Goal: Information Seeking & Learning: Learn about a topic

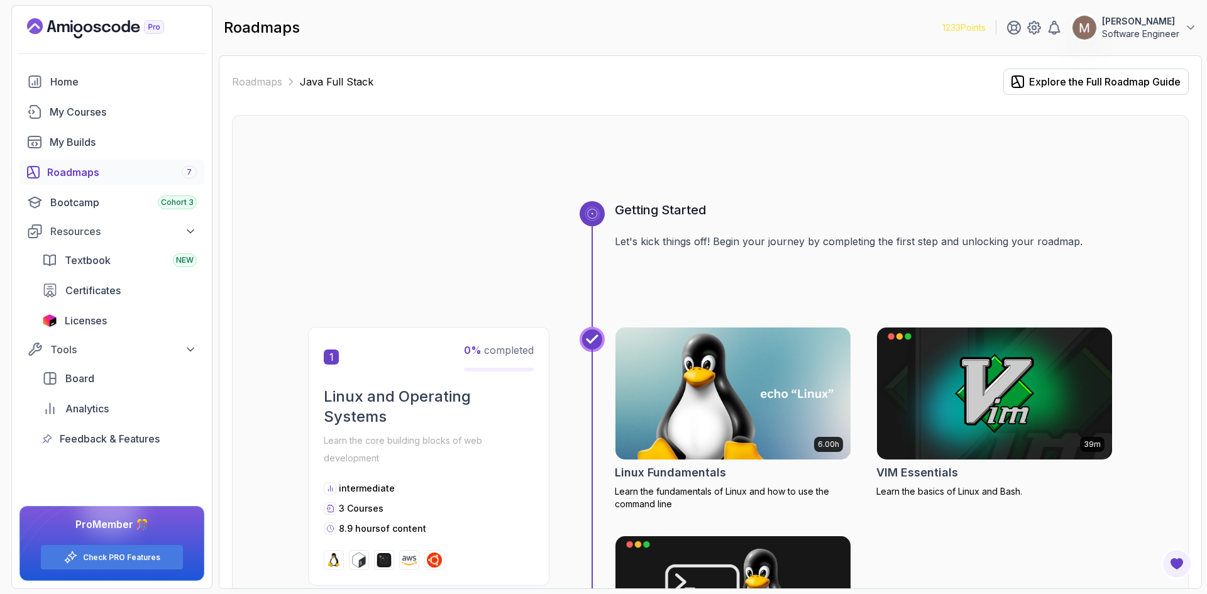
click at [76, 173] on div "Roadmaps 7" at bounding box center [122, 172] width 150 height 15
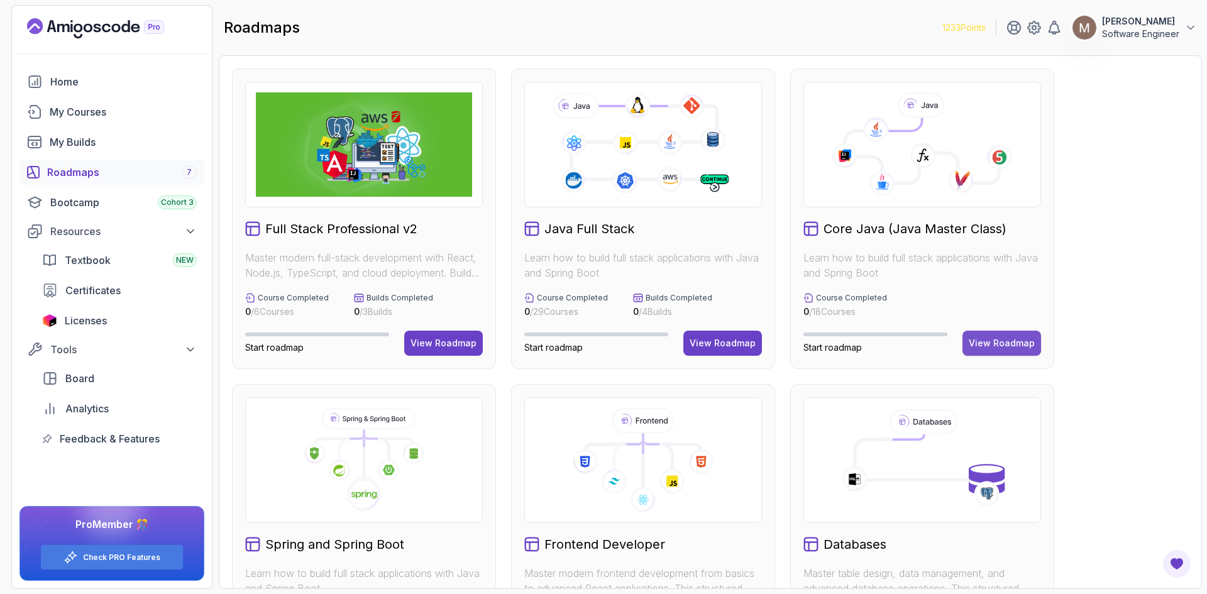
click at [965, 341] on div "View Roadmap" at bounding box center [1001, 343] width 66 height 13
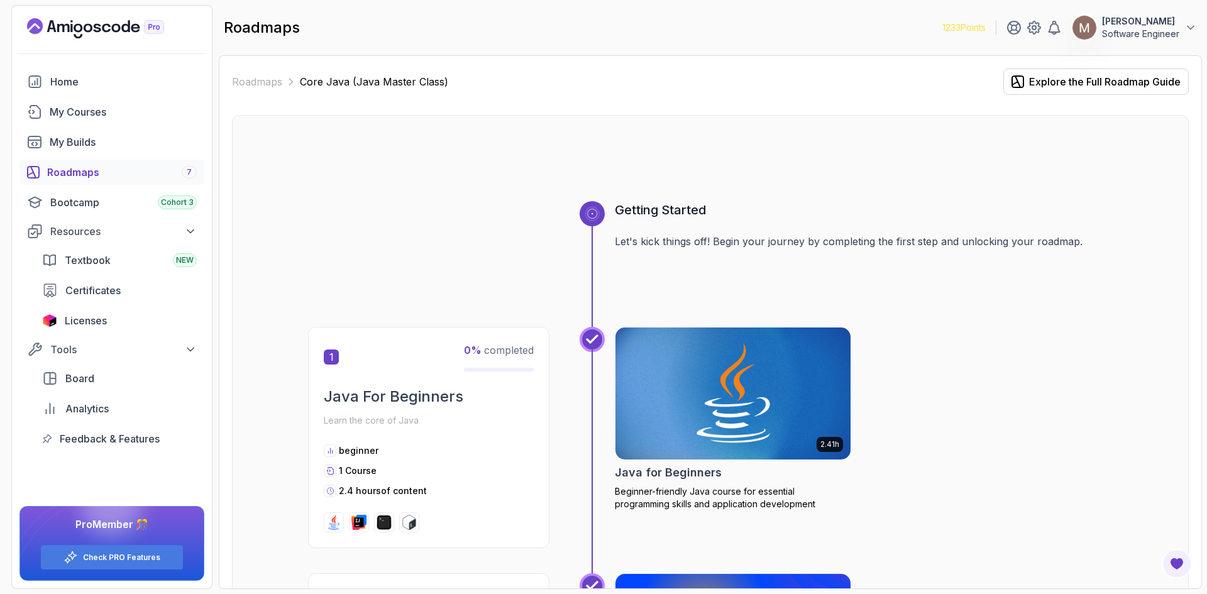
click at [696, 358] on img at bounding box center [733, 393] width 247 height 138
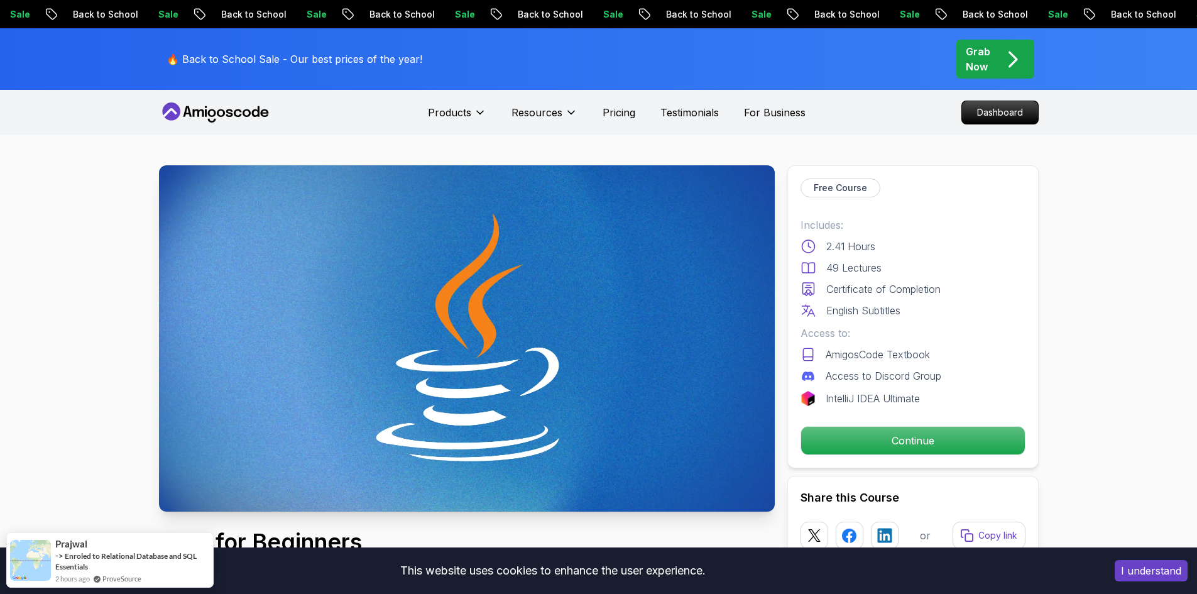
click at [965, 458] on button "I understand" at bounding box center [1151, 570] width 73 height 21
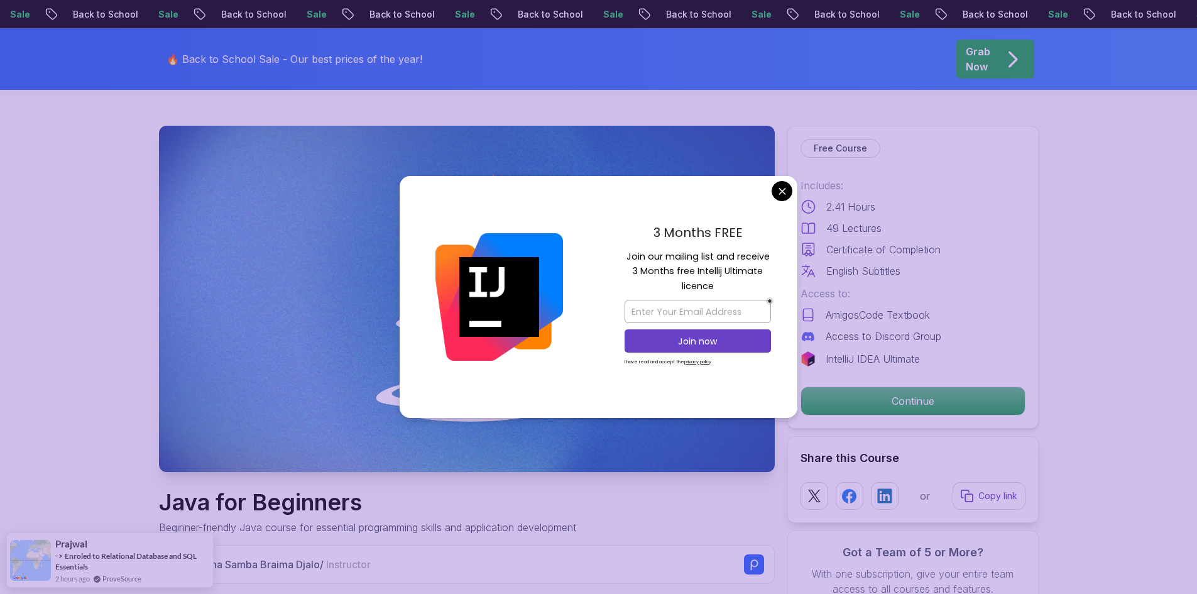
scroll to position [23, 0]
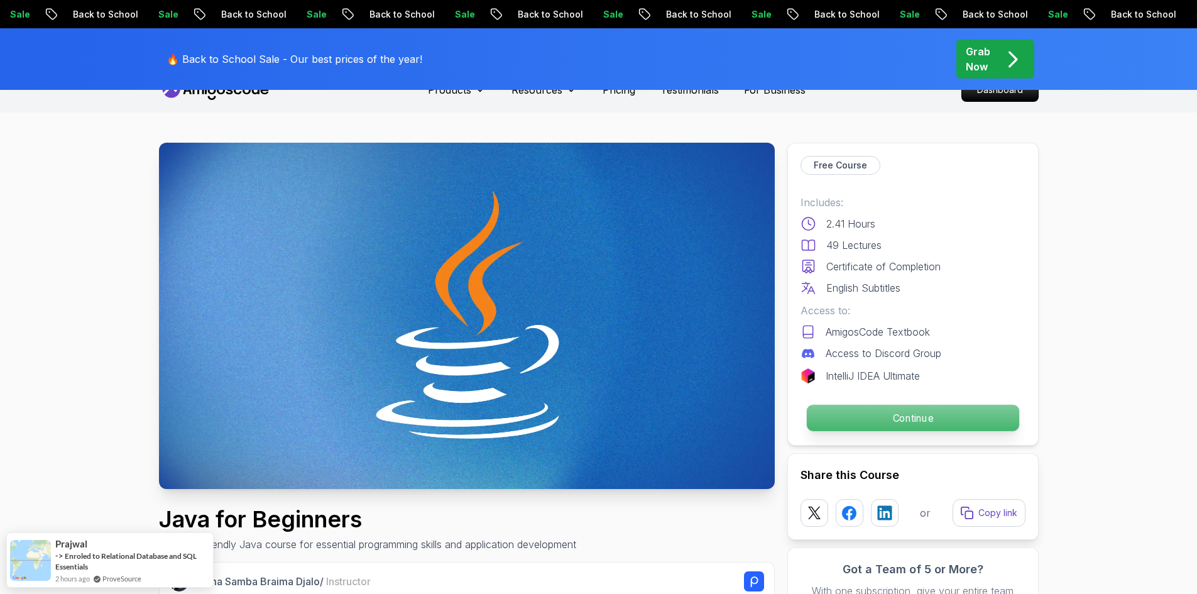
click at [911, 421] on p "Continue" at bounding box center [912, 418] width 212 height 26
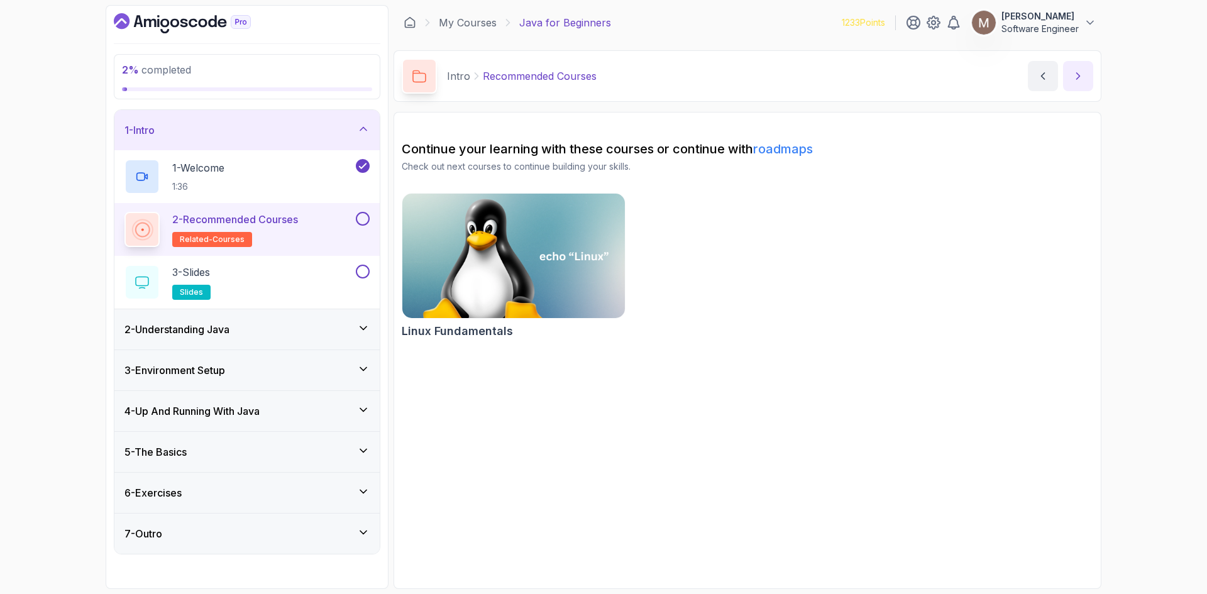
click at [965, 69] on button "next content" at bounding box center [1078, 76] width 30 height 30
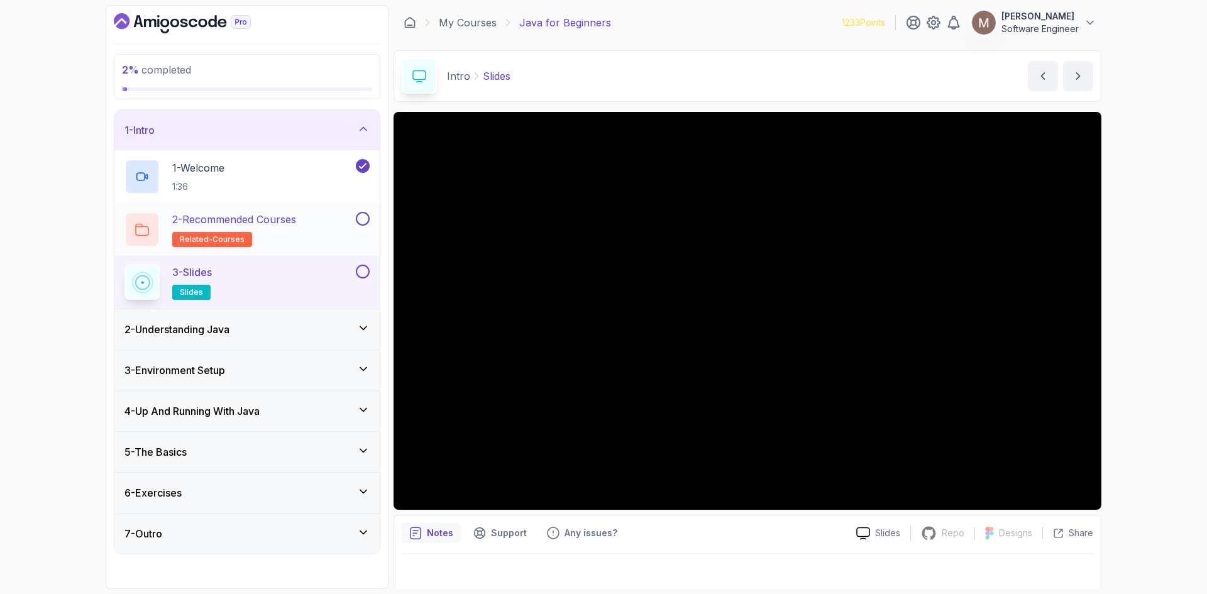
click at [309, 219] on div "2 - Recommended Courses related-courses" at bounding box center [238, 229] width 229 height 35
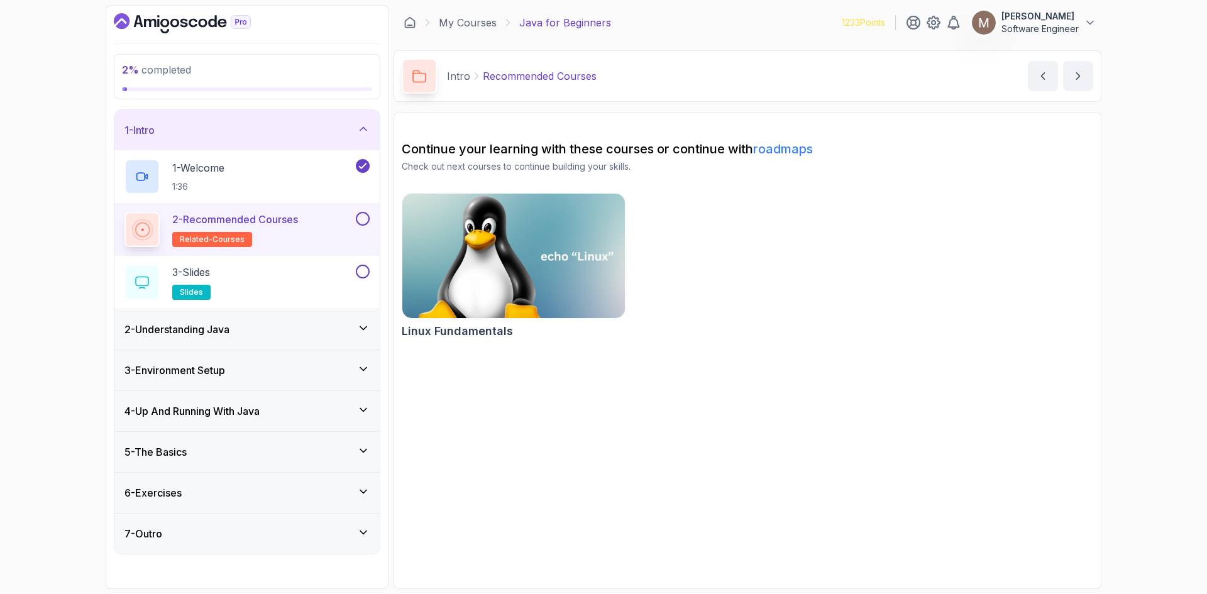
click at [585, 233] on img at bounding box center [514, 255] width 234 height 131
click at [363, 219] on button at bounding box center [363, 219] width 14 height 14
click at [965, 72] on button "next content" at bounding box center [1078, 76] width 30 height 30
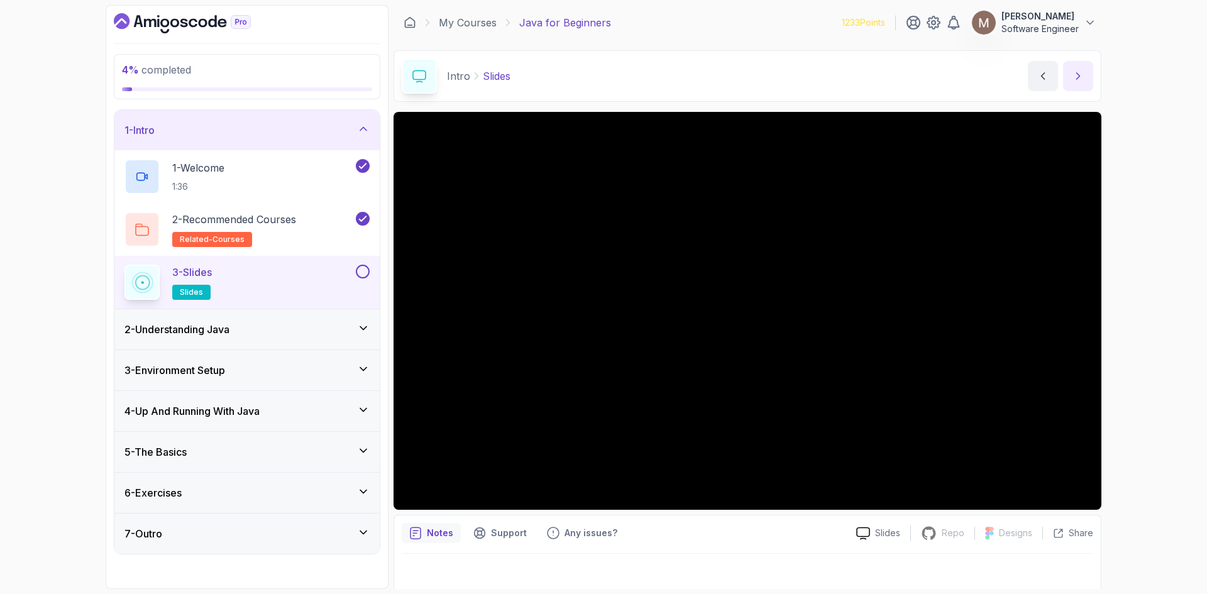
click at [965, 75] on icon "next content" at bounding box center [1078, 76] width 13 height 13
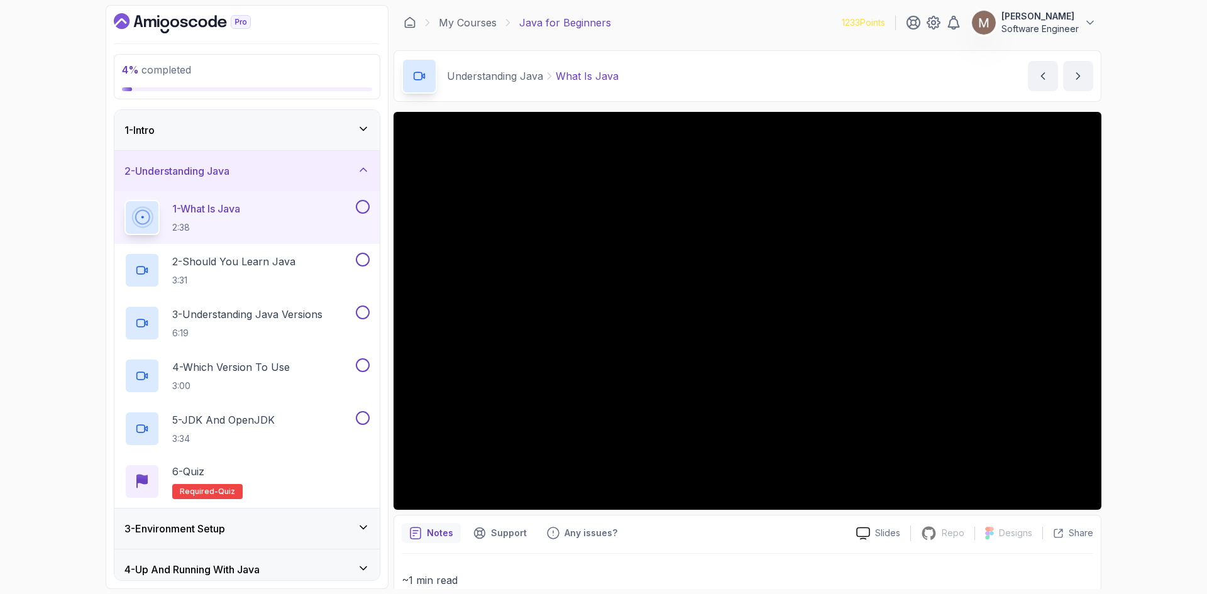
click at [360, 131] on icon at bounding box center [363, 129] width 13 height 13
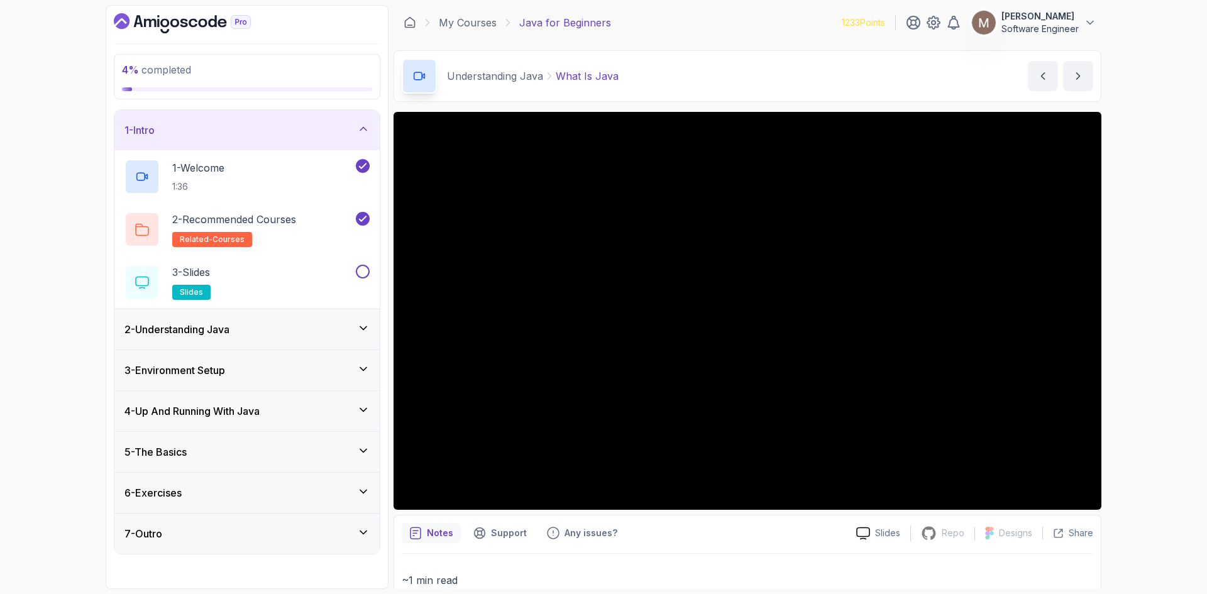
click at [360, 131] on icon at bounding box center [363, 129] width 13 height 13
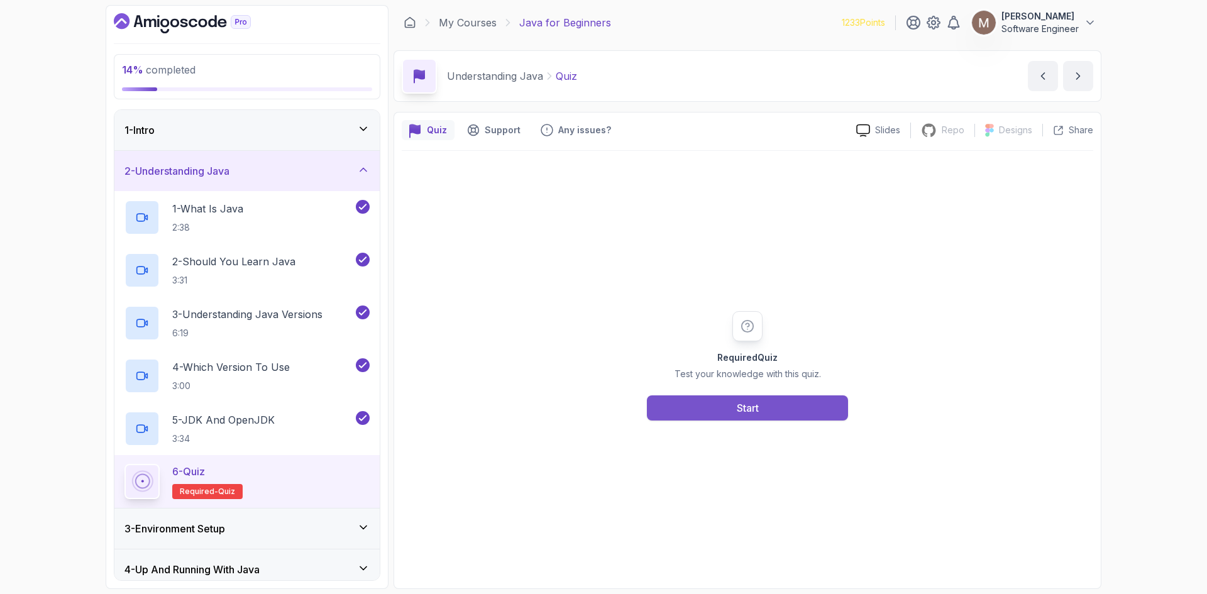
click at [769, 414] on button "Start" at bounding box center [747, 407] width 201 height 25
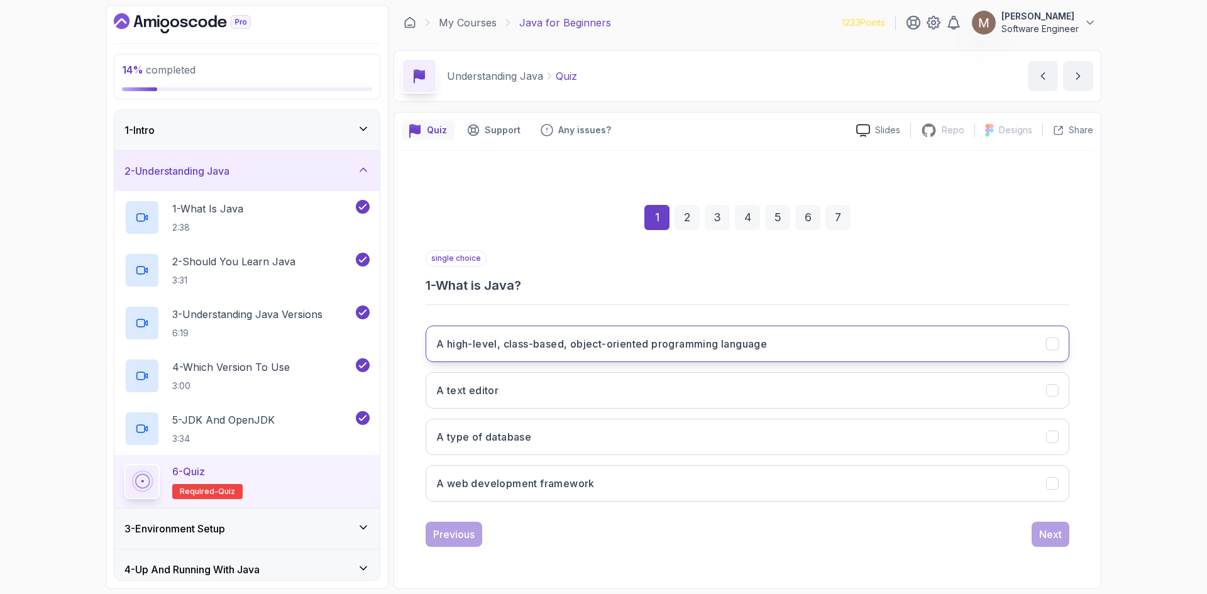
click at [759, 348] on h3 "A high-level, class-based, object-oriented programming language" at bounding box center [601, 343] width 331 height 15
click at [965, 458] on div "Next" at bounding box center [1050, 534] width 23 height 15
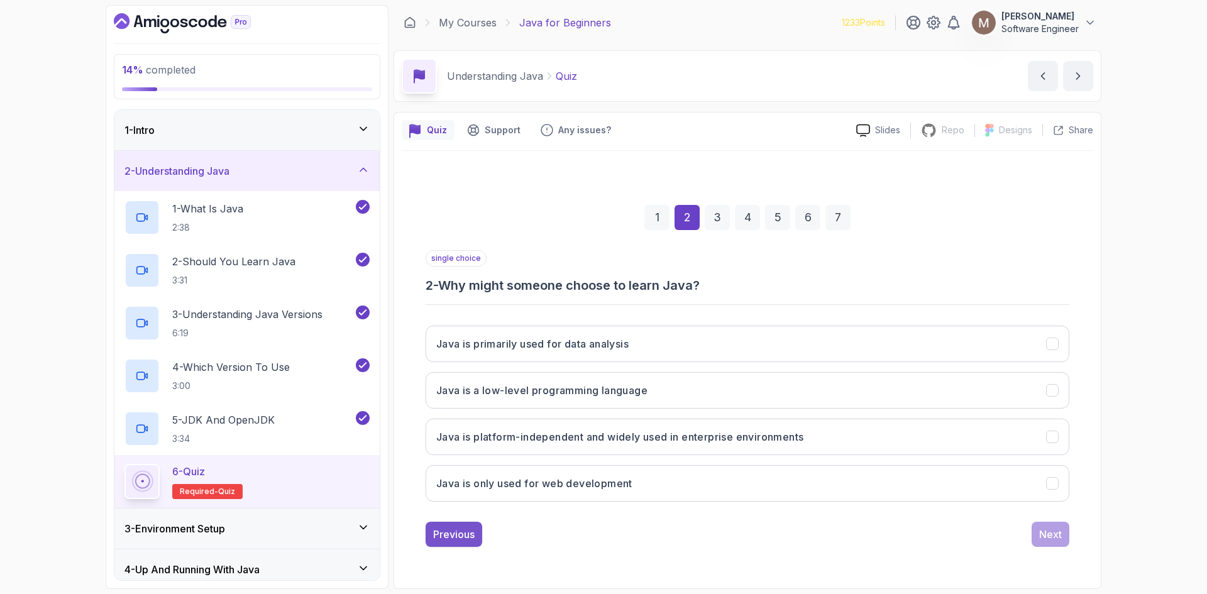
click at [446, 458] on div "Previous" at bounding box center [453, 534] width 41 height 15
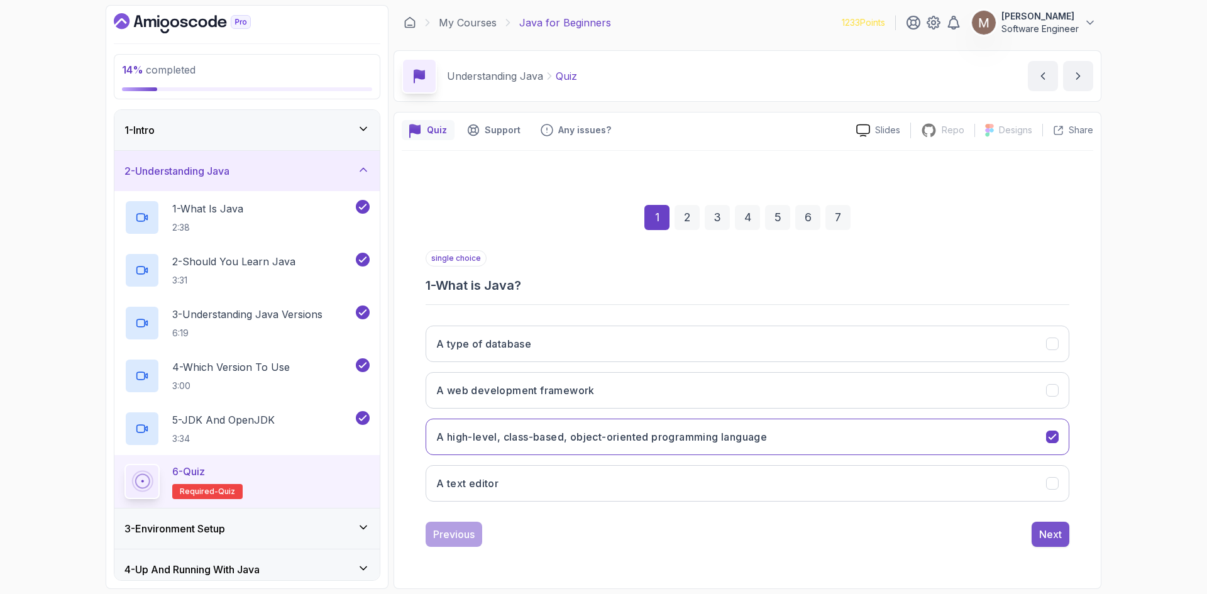
click at [965, 458] on div "Next" at bounding box center [1050, 534] width 23 height 15
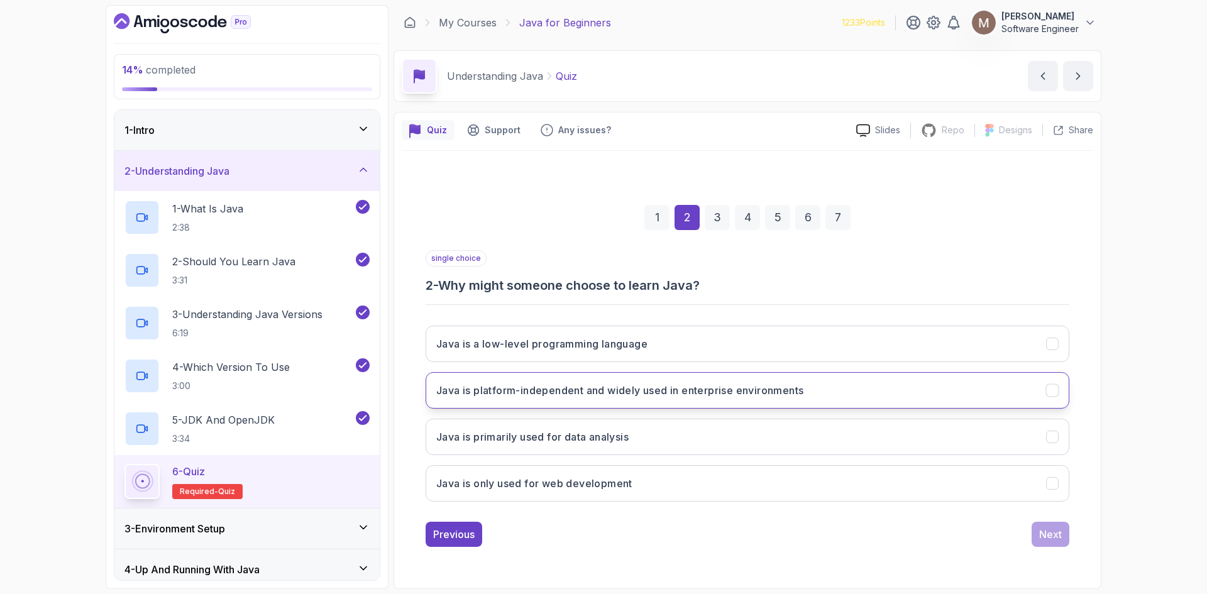
click at [965, 391] on icon "Java is platform-independent and widely used in enterprise environments" at bounding box center [1052, 391] width 12 height 12
click at [965, 458] on div "Next" at bounding box center [1050, 534] width 23 height 15
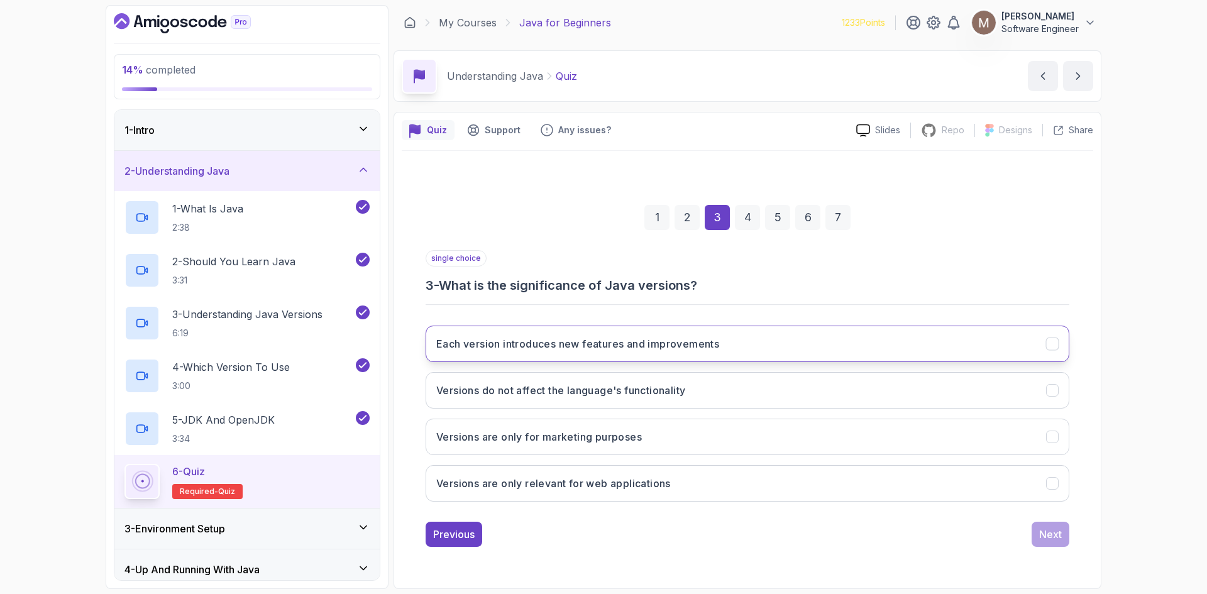
click at [965, 341] on icon "Each version introduces new features and improvements" at bounding box center [1052, 344] width 12 height 12
click at [965, 458] on div "Next" at bounding box center [1050, 534] width 23 height 15
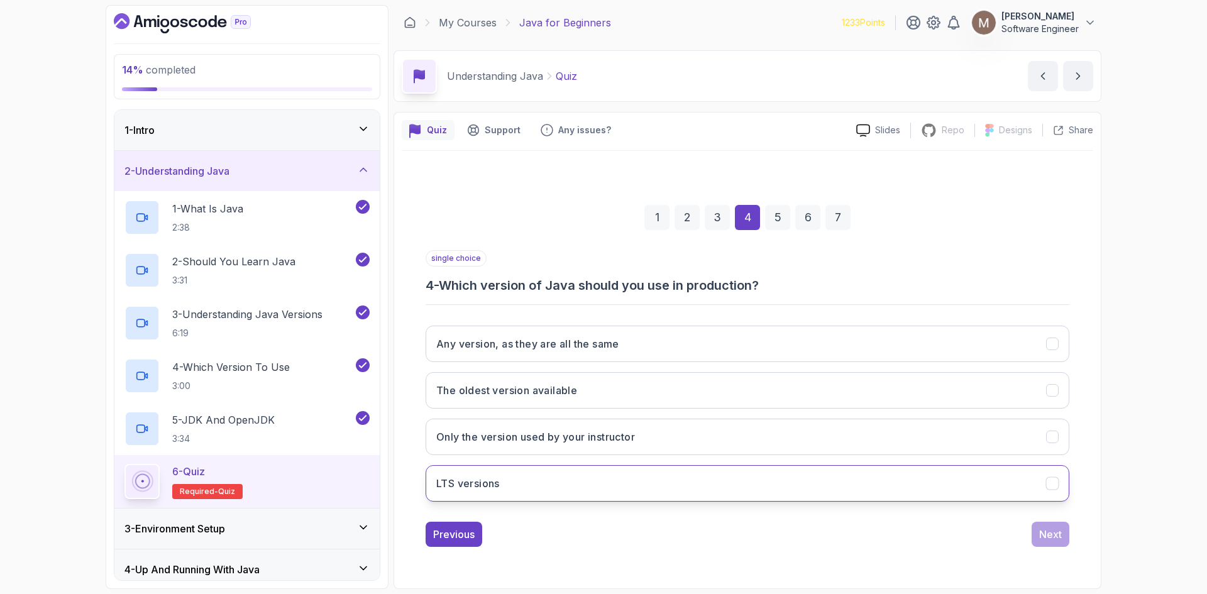
click at [965, 458] on icon "LTS versions" at bounding box center [1052, 484] width 12 height 12
click at [965, 458] on div "Next" at bounding box center [1050, 534] width 23 height 15
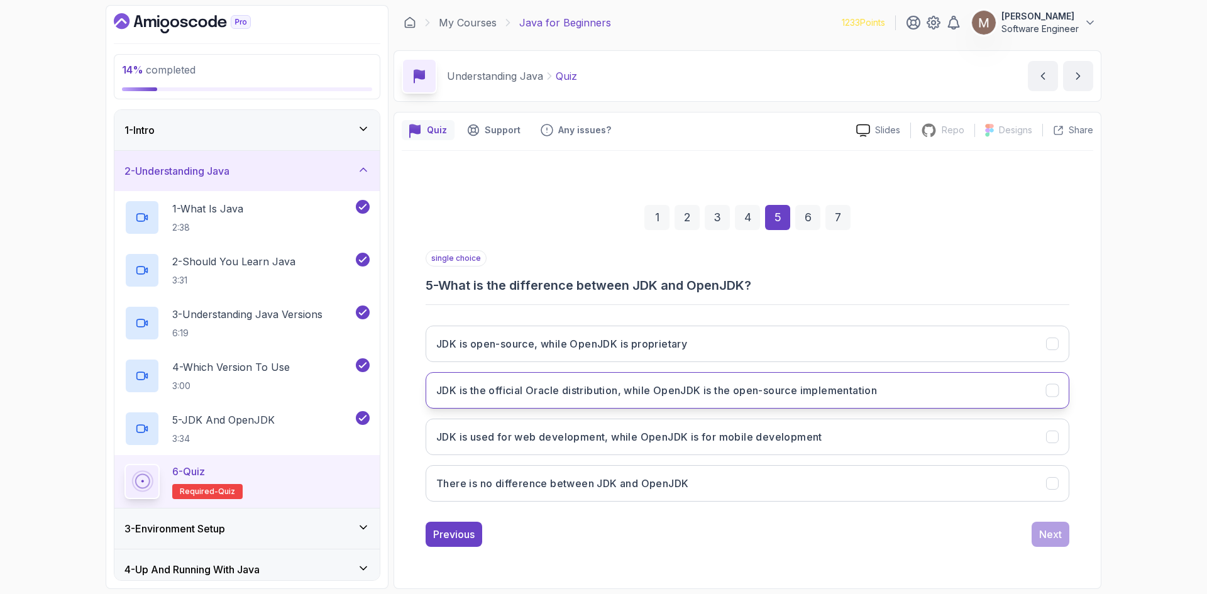
click at [965, 395] on icon "JDK is the official Oracle distribution, while OpenJDK is the open-source imple…" at bounding box center [1052, 391] width 12 height 12
click at [965, 458] on div "Next" at bounding box center [1050, 534] width 23 height 15
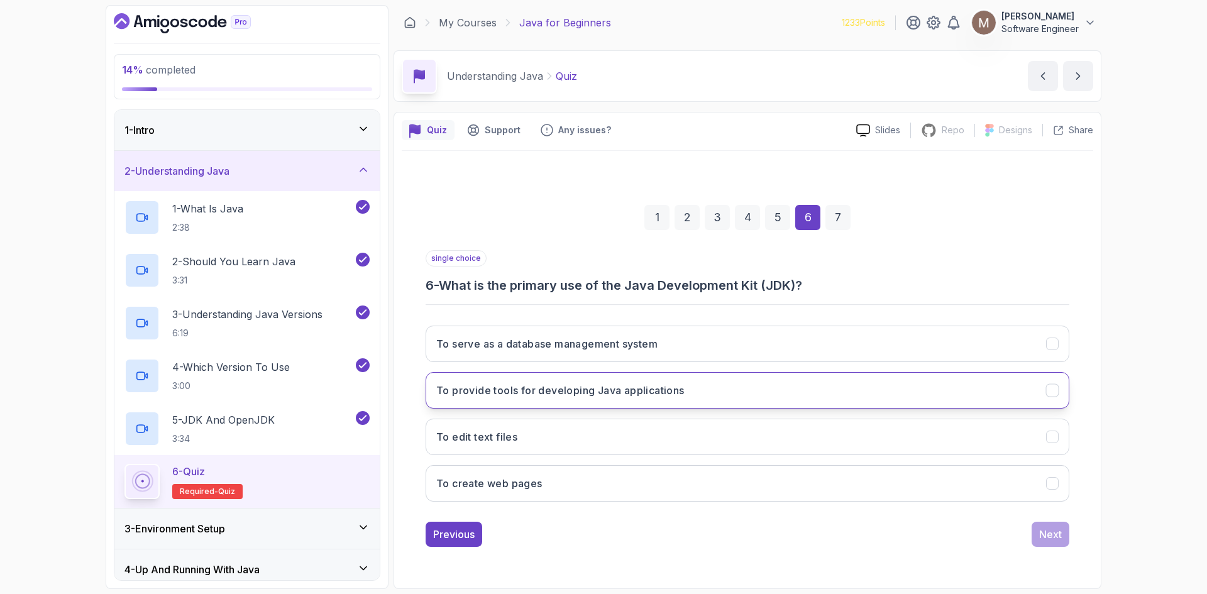
click at [965, 390] on icon "To provide tools for developing Java applications" at bounding box center [1052, 391] width 12 height 12
click at [965, 458] on div "Next" at bounding box center [1050, 534] width 23 height 15
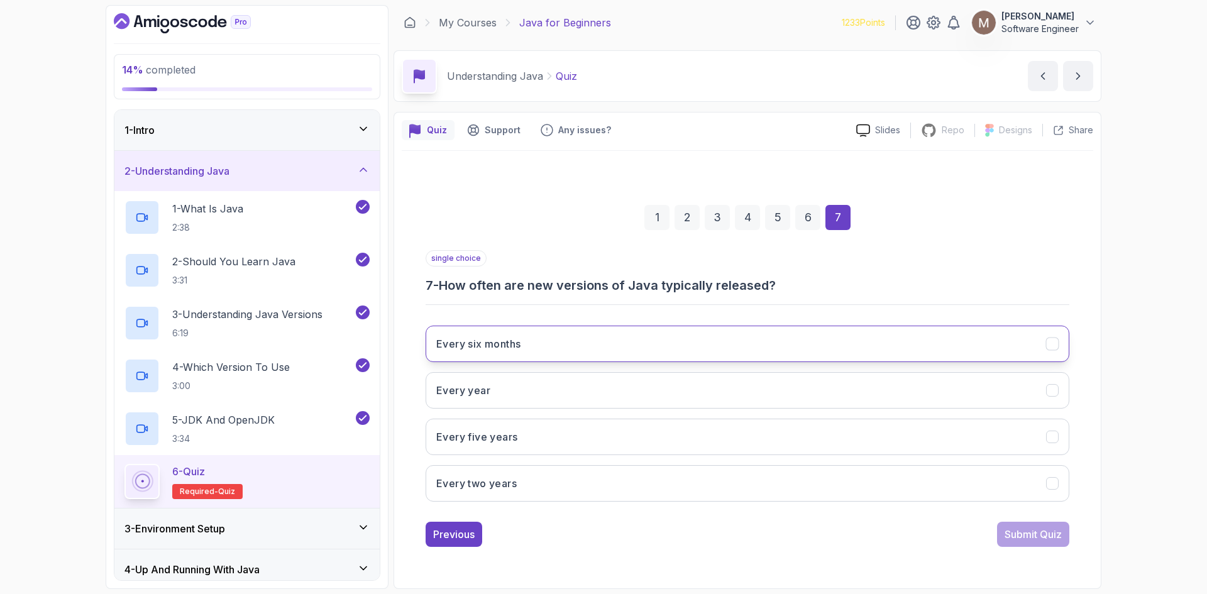
click at [965, 343] on icon "Every six months" at bounding box center [1052, 344] width 12 height 12
click at [965, 458] on div "Submit Quiz" at bounding box center [1032, 534] width 57 height 15
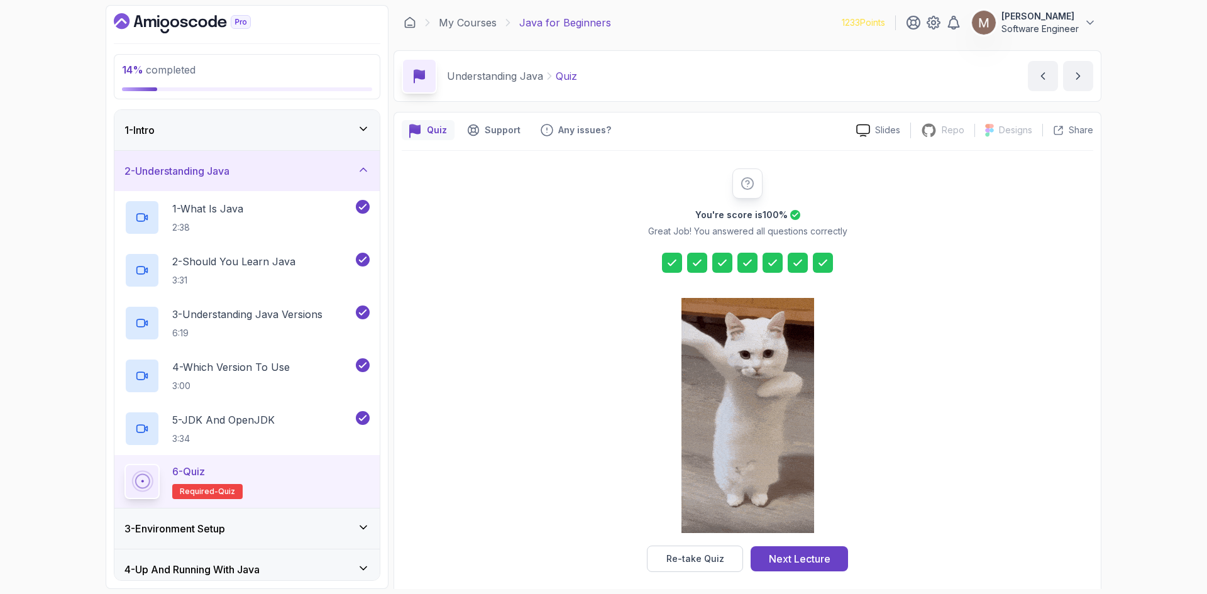
click at [812, 458] on div "Next Lecture" at bounding box center [800, 558] width 62 height 15
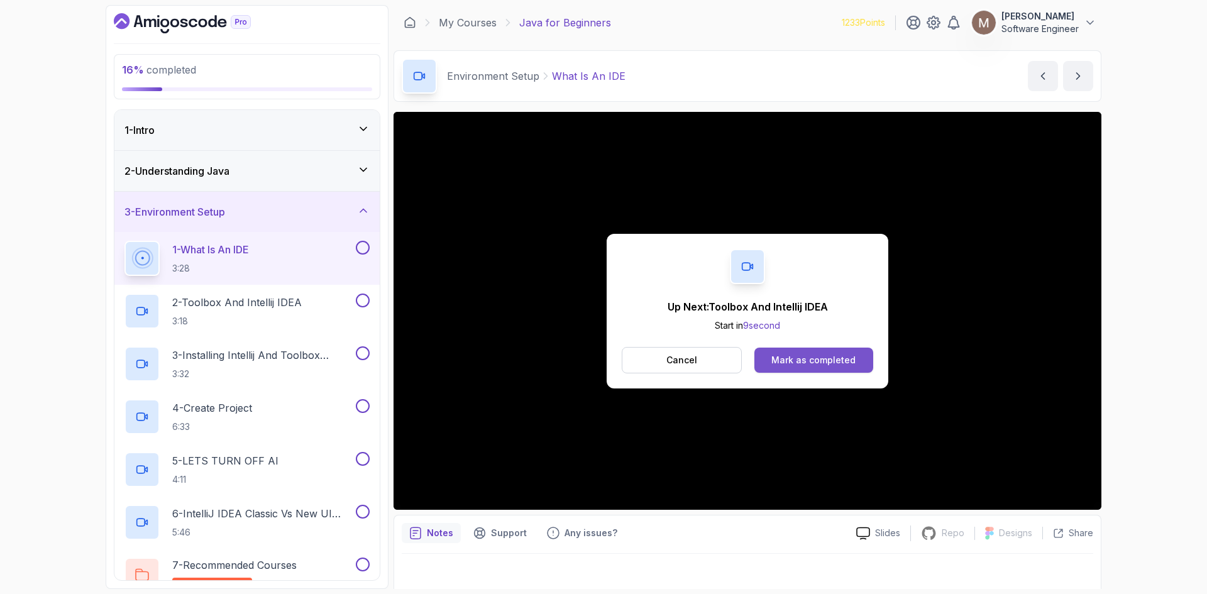
click at [795, 361] on div "Mark as completed" at bounding box center [813, 360] width 84 height 13
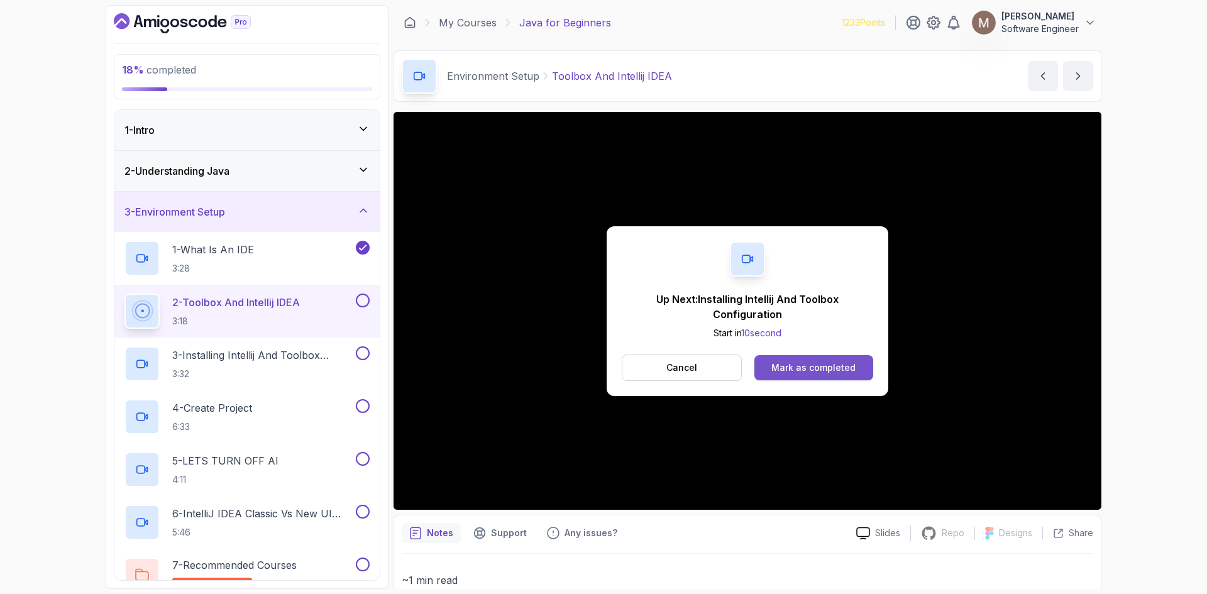
click at [795, 368] on div "Mark as completed" at bounding box center [813, 367] width 84 height 13
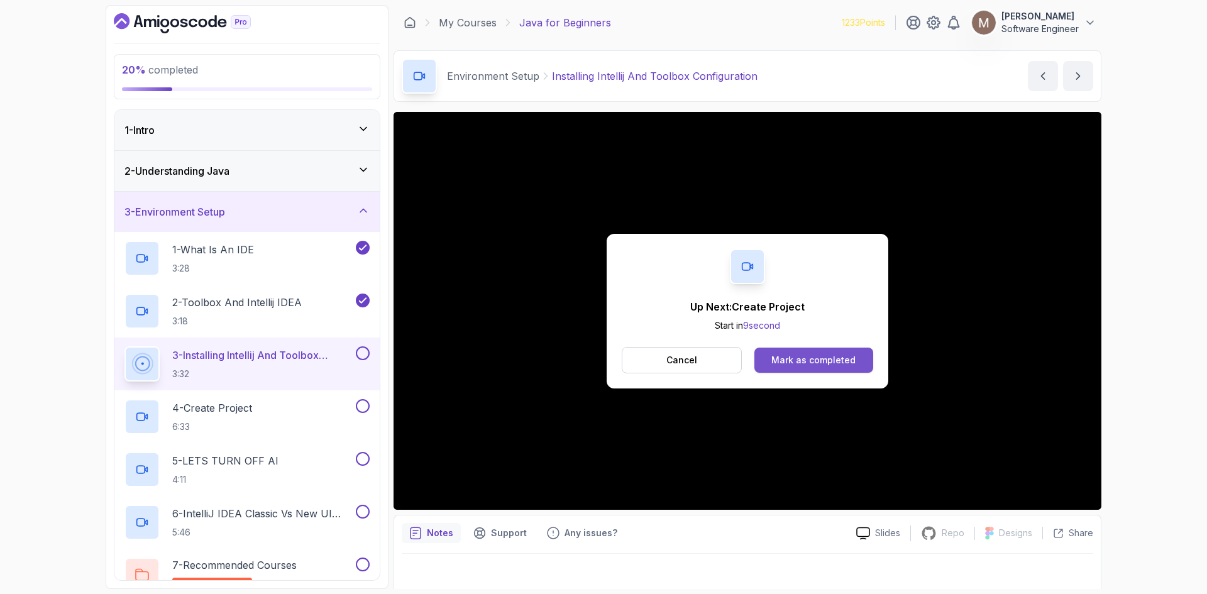
click at [838, 351] on button "Mark as completed" at bounding box center [813, 360] width 119 height 25
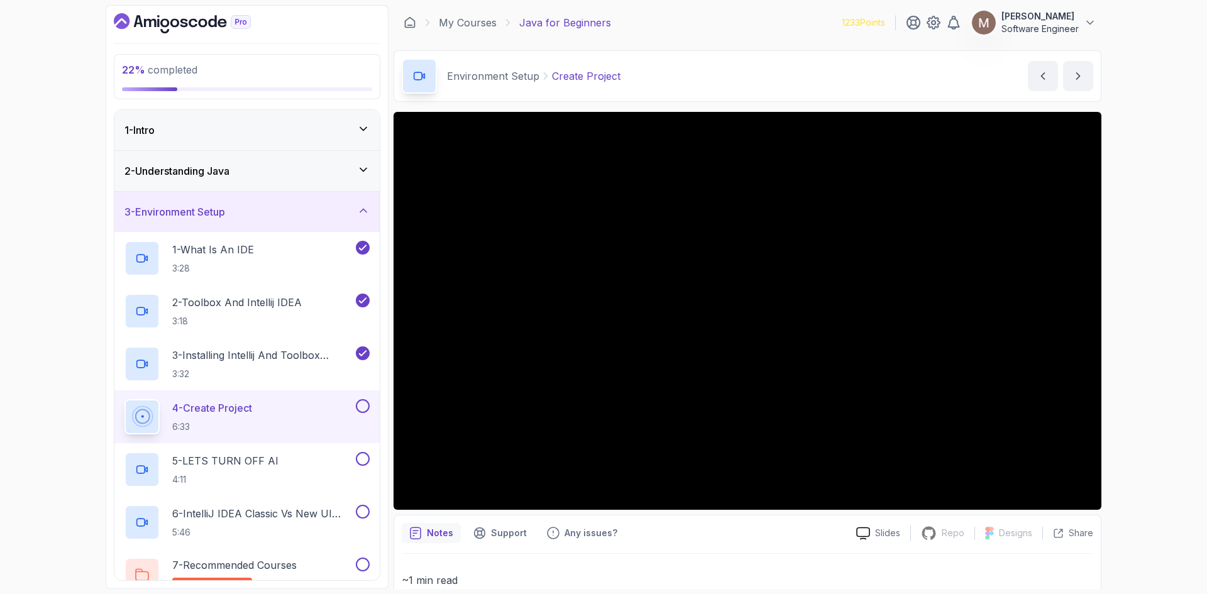
click at [356, 126] on div "1 - Intro" at bounding box center [246, 130] width 245 height 15
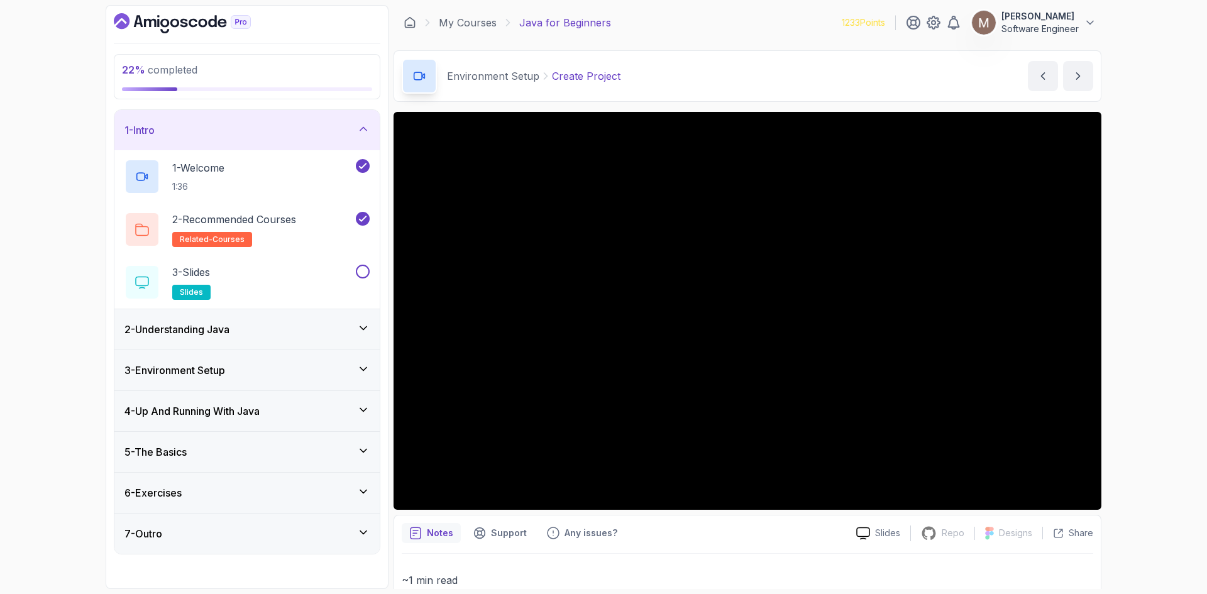
click at [356, 126] on div "1 - Intro" at bounding box center [246, 130] width 245 height 15
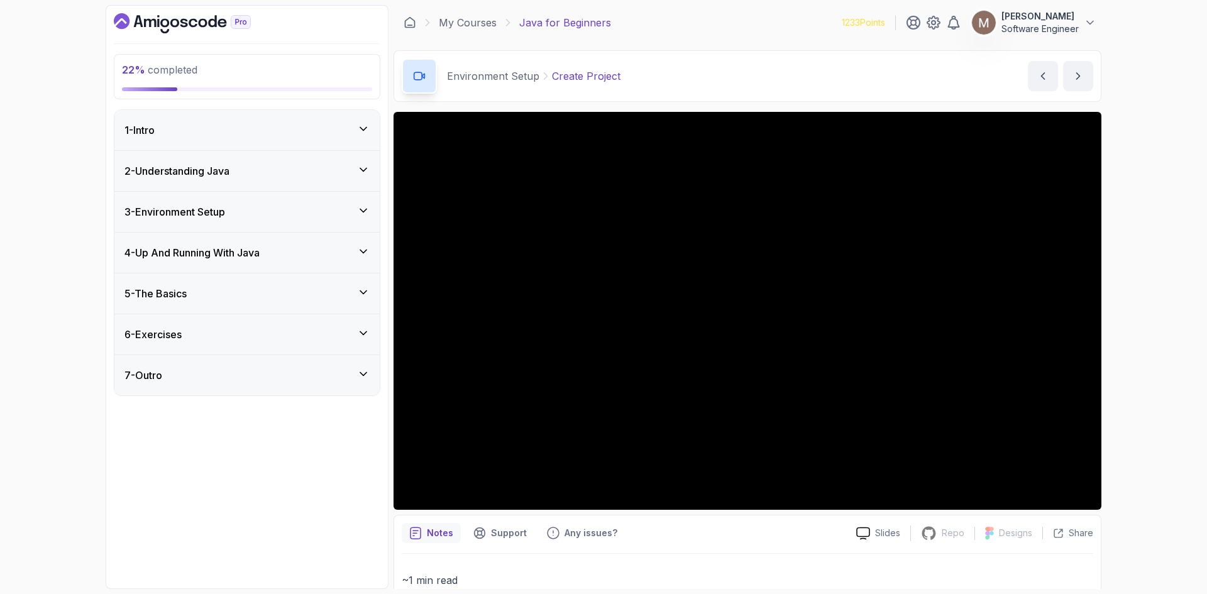
click at [356, 126] on div "1 - Intro" at bounding box center [246, 130] width 245 height 15
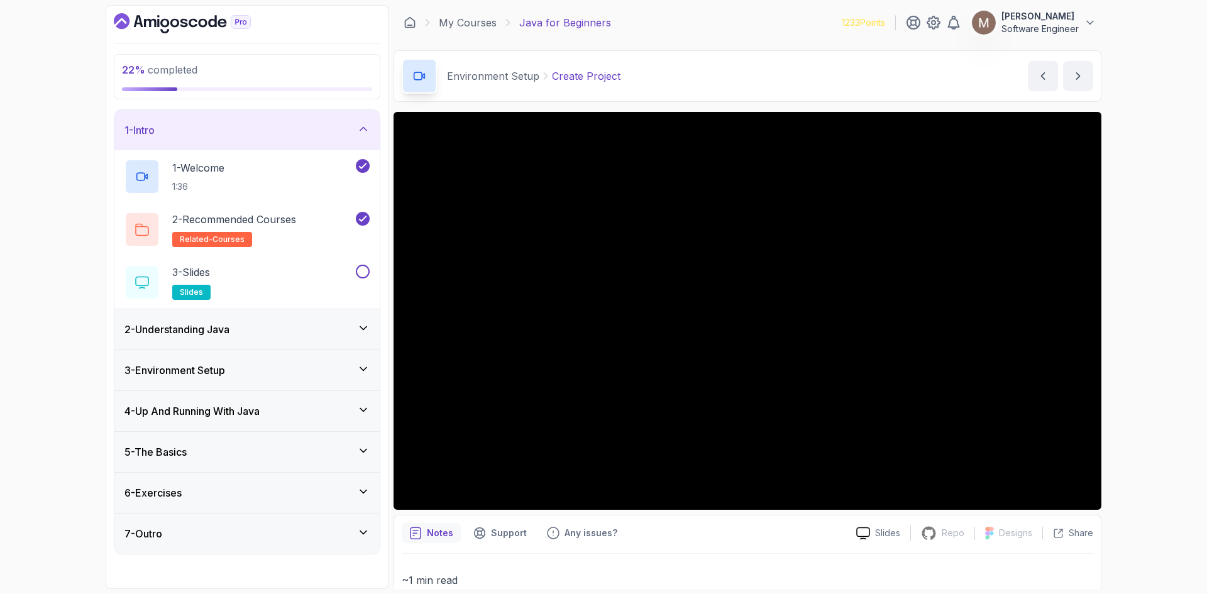
click at [349, 328] on div "2 - Understanding Java" at bounding box center [246, 329] width 245 height 15
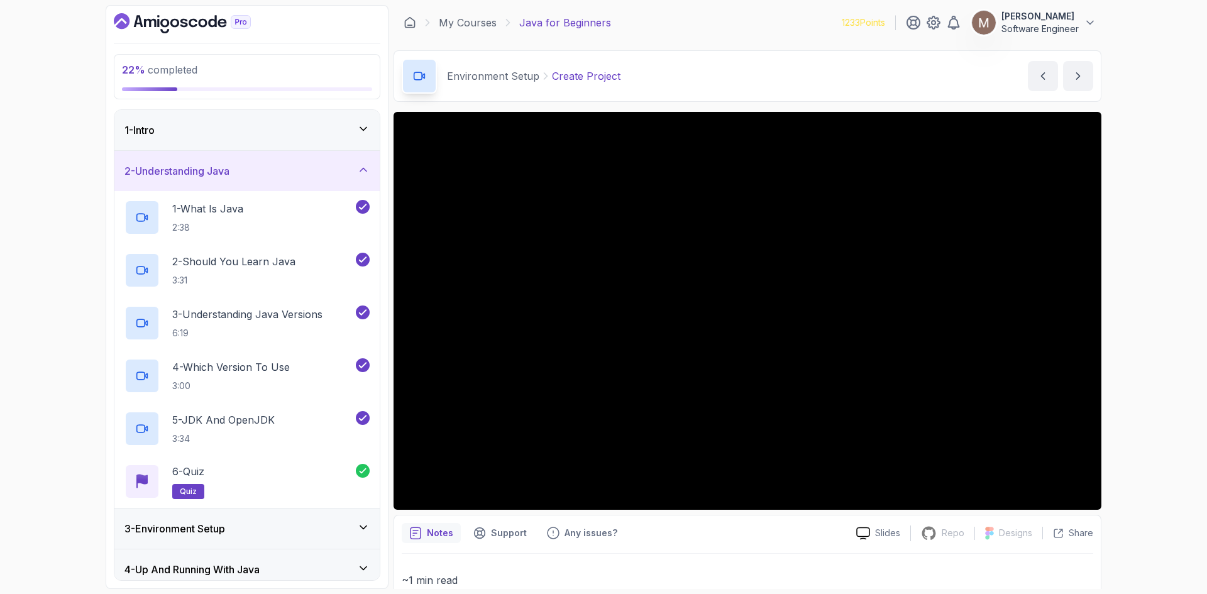
click at [344, 173] on div "2 - Understanding Java" at bounding box center [246, 170] width 245 height 15
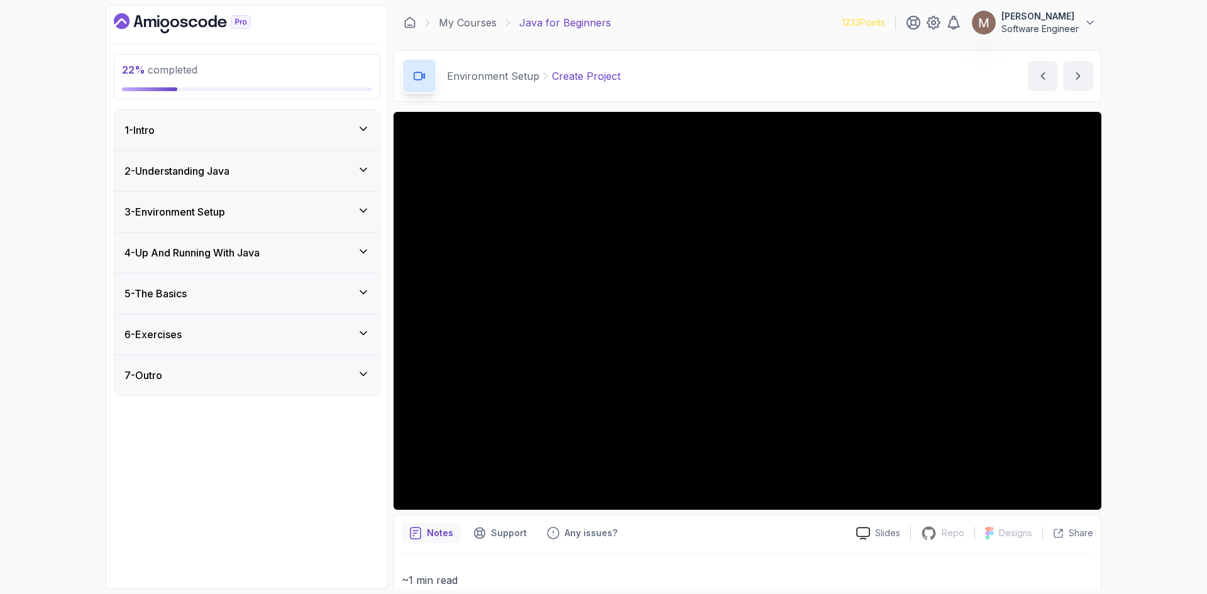
click at [339, 214] on div "3 - Environment Setup" at bounding box center [246, 211] width 245 height 15
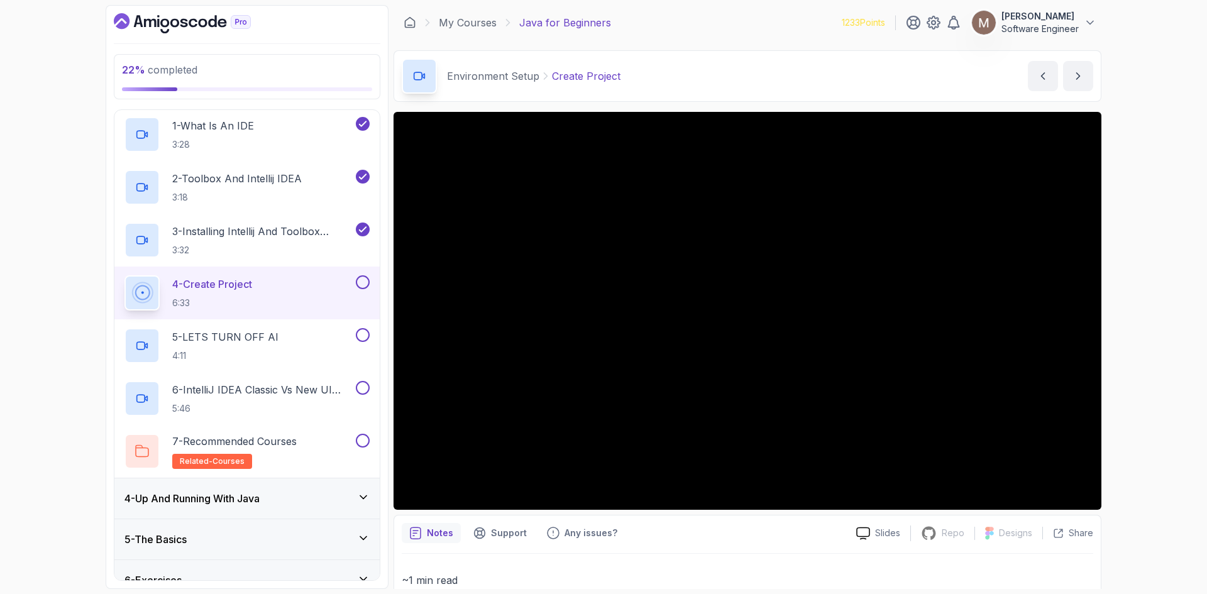
scroll to position [122, 0]
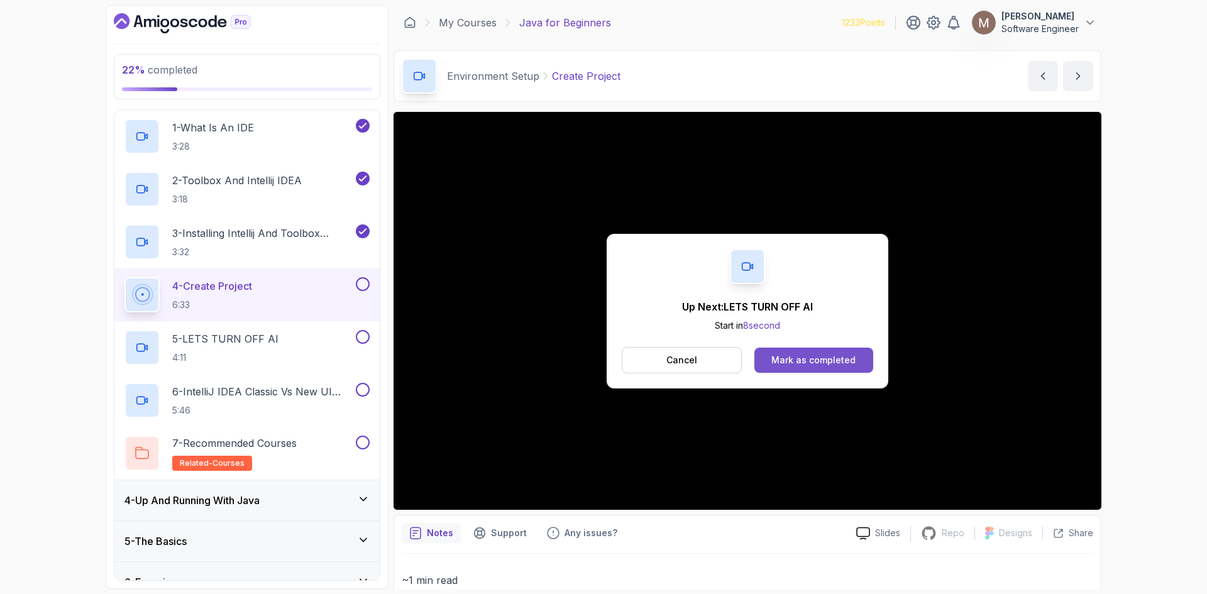
click at [815, 361] on div "Mark as completed" at bounding box center [813, 360] width 84 height 13
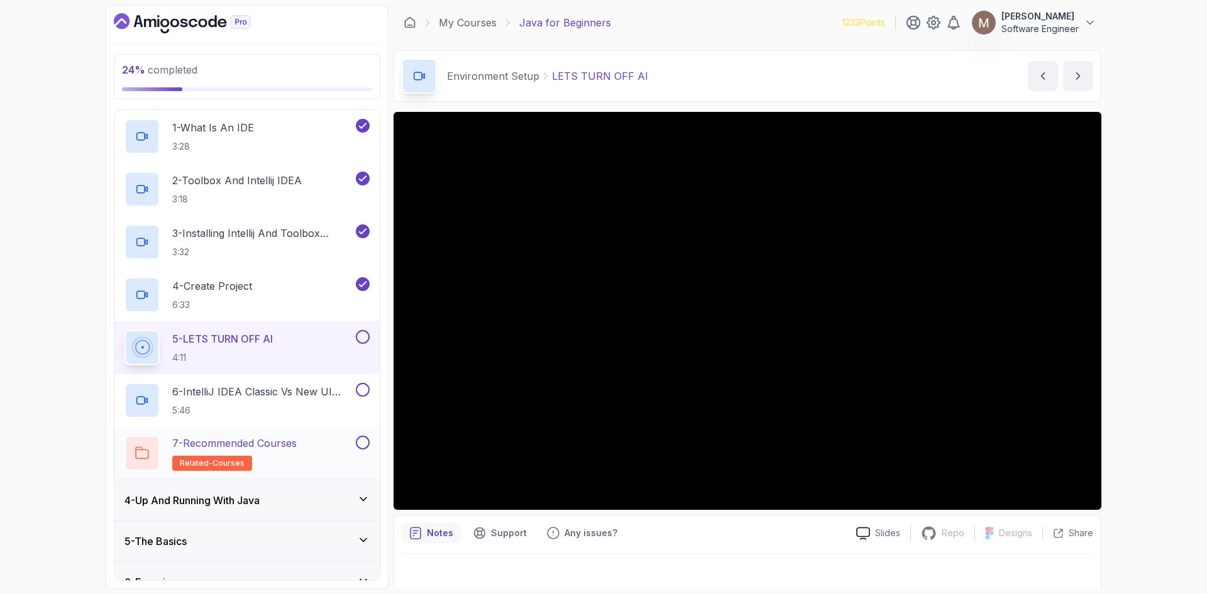
click at [283, 453] on h2 "7 - Recommended Courses related-courses" at bounding box center [234, 453] width 124 height 35
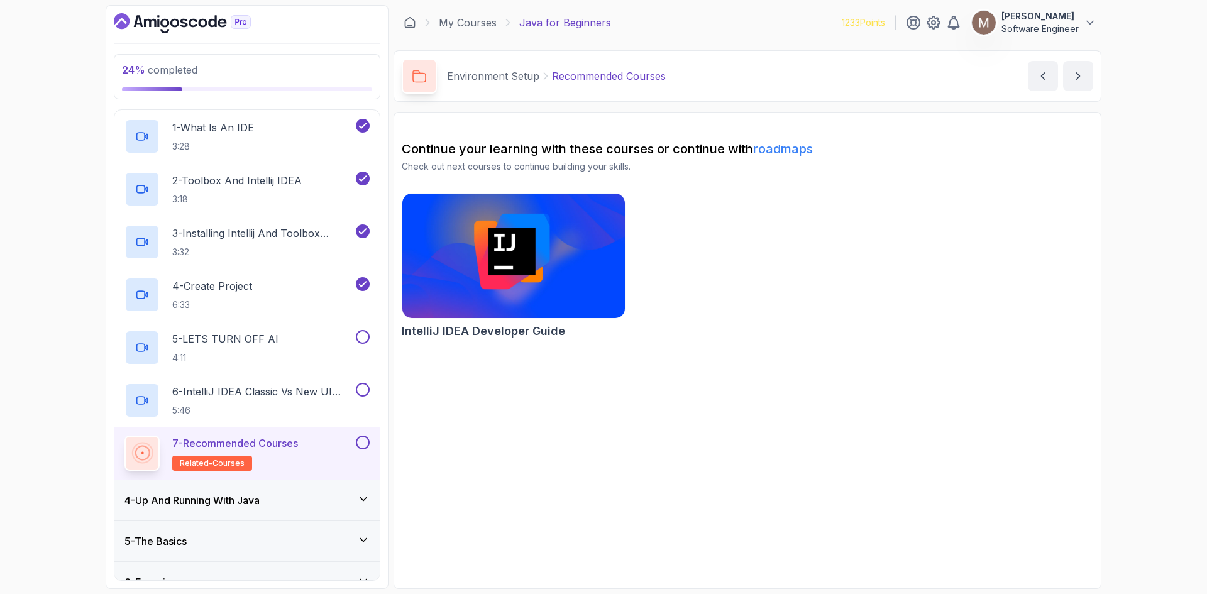
click at [359, 437] on button at bounding box center [363, 443] width 14 height 14
click at [241, 338] on p "5 - LETS TURN OFF AI" at bounding box center [225, 338] width 106 height 15
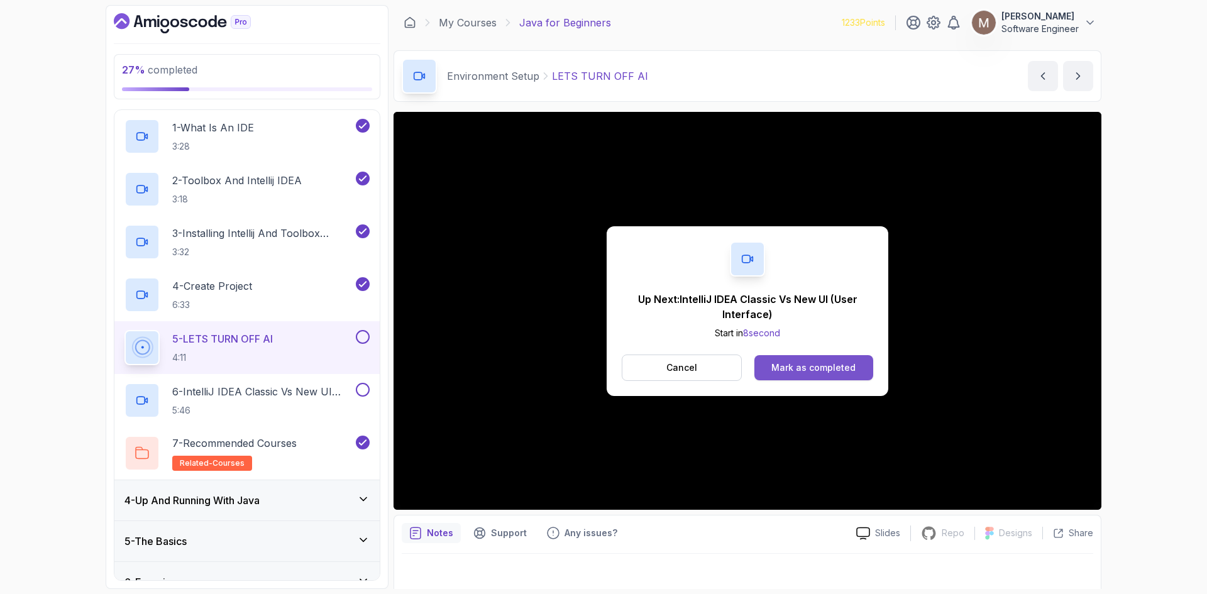
click at [807, 366] on div "Mark as completed" at bounding box center [813, 367] width 84 height 13
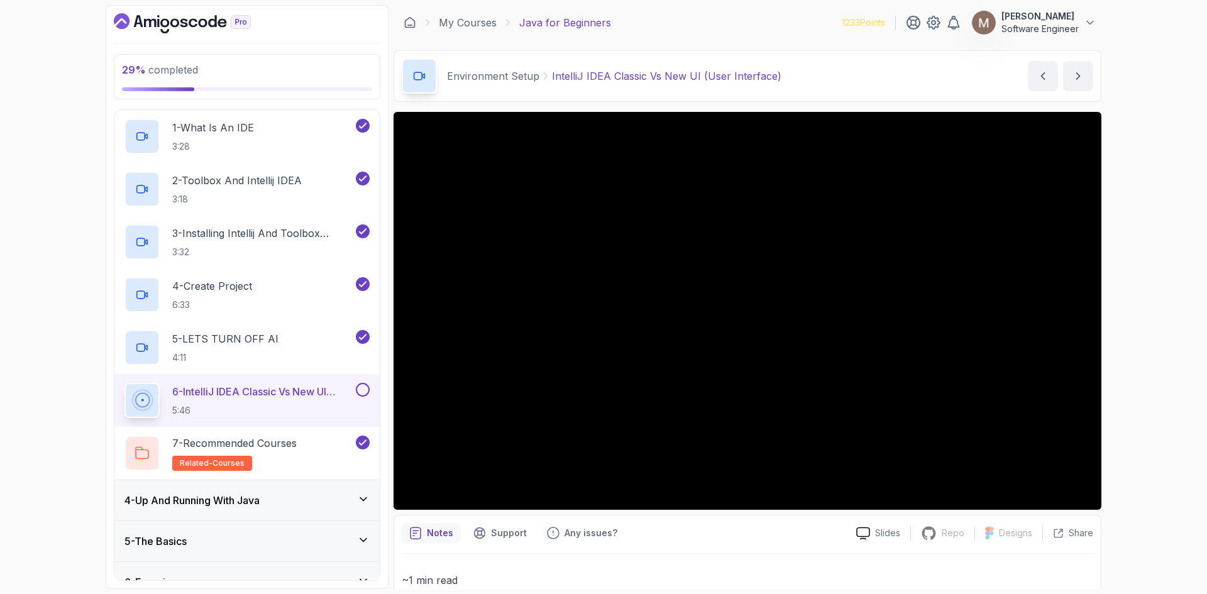
click at [344, 458] on div "4 - Up And Running With Java" at bounding box center [246, 500] width 245 height 15
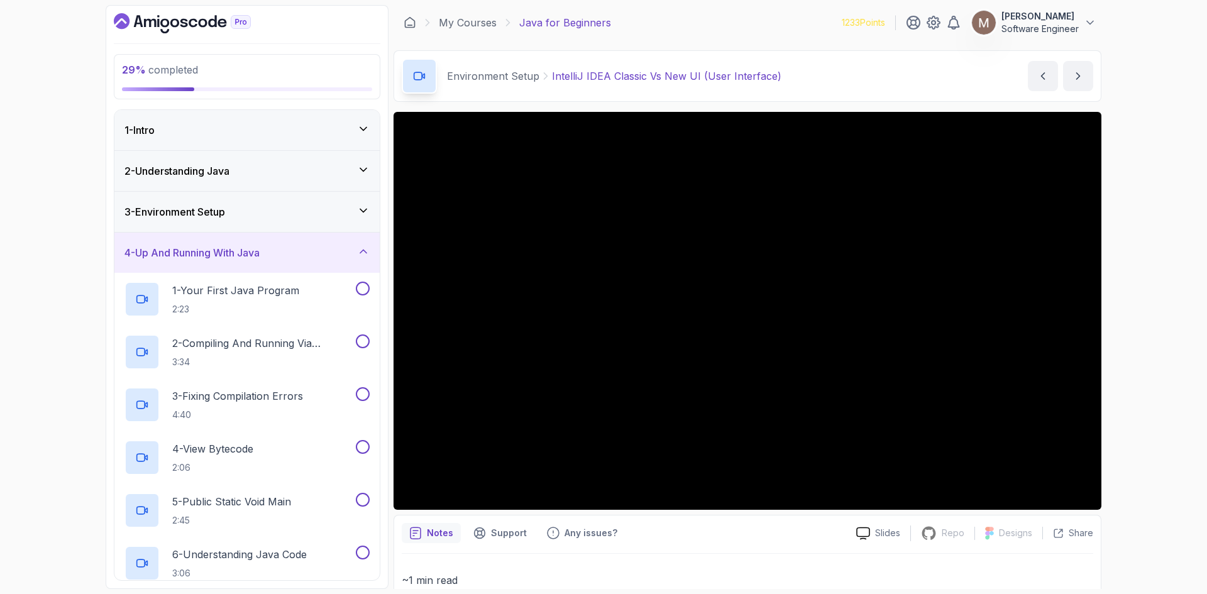
click at [313, 253] on div "4 - Up And Running With Java" at bounding box center [246, 252] width 245 height 15
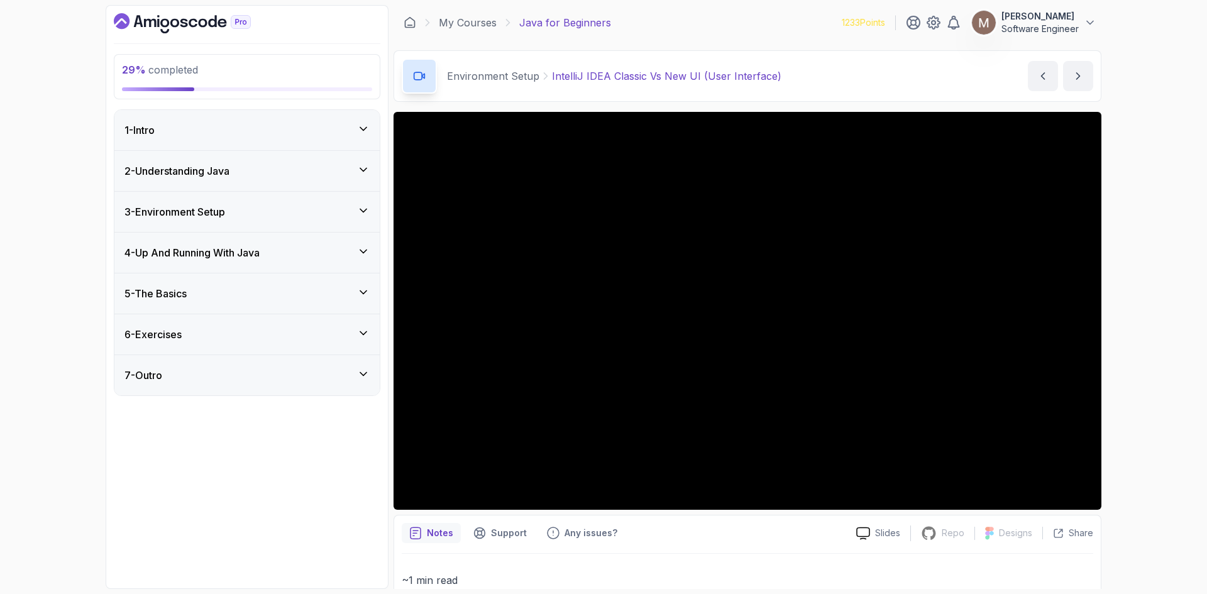
click at [313, 253] on div "4 - Up And Running With Java" at bounding box center [246, 252] width 245 height 15
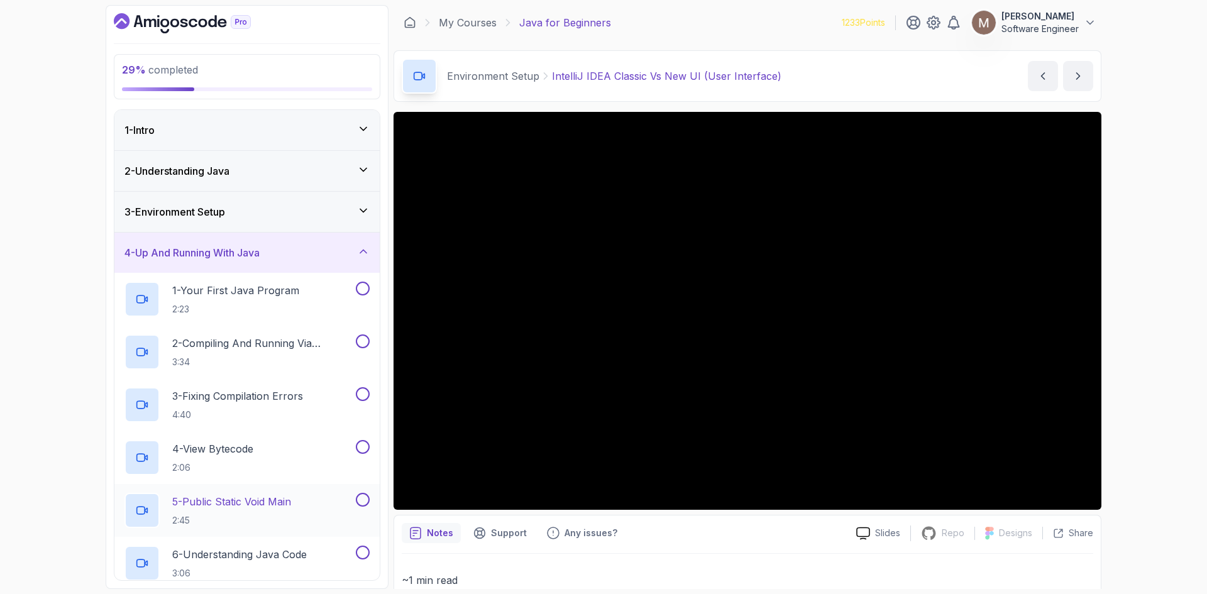
scroll to position [126, 0]
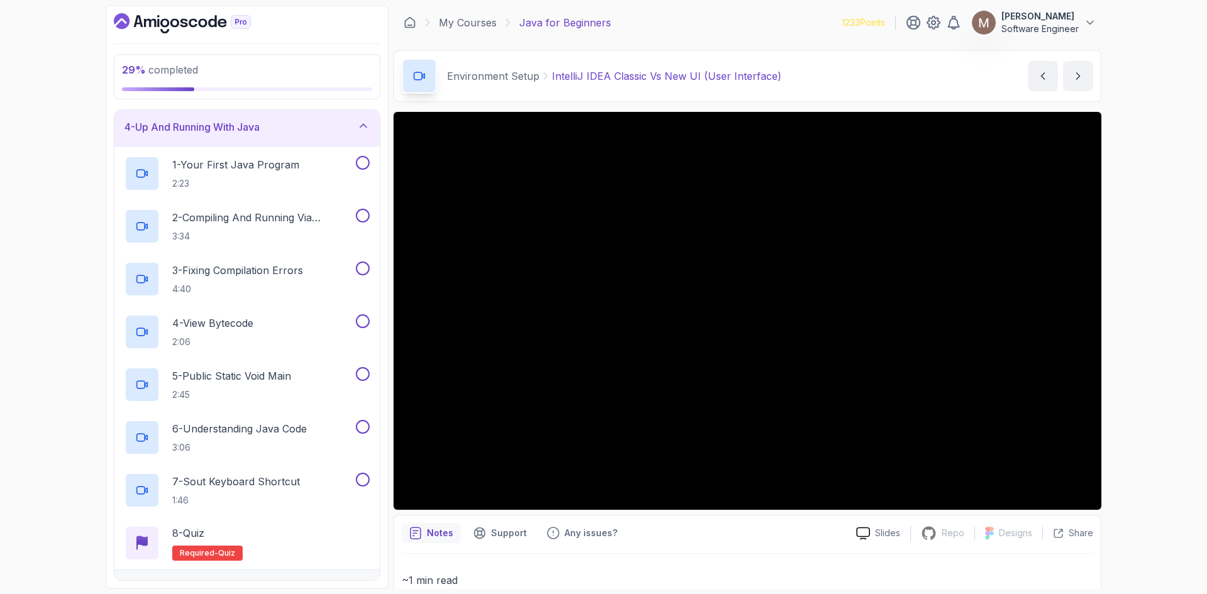
click at [289, 129] on div "4 - Up And Running With Java" at bounding box center [246, 126] width 245 height 15
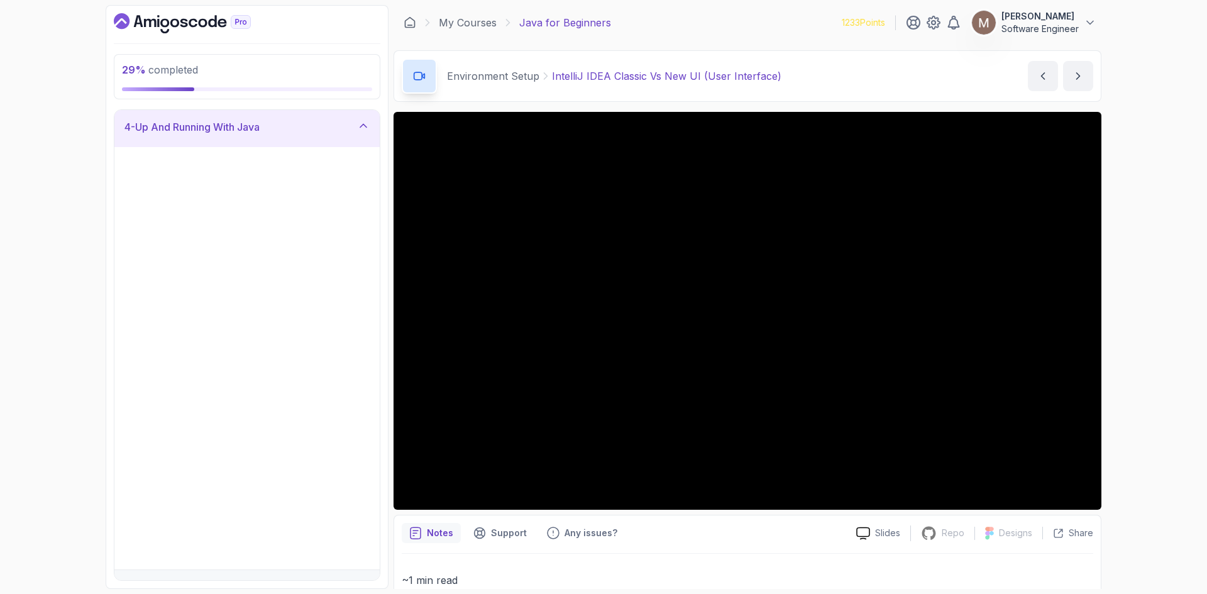
scroll to position [0, 0]
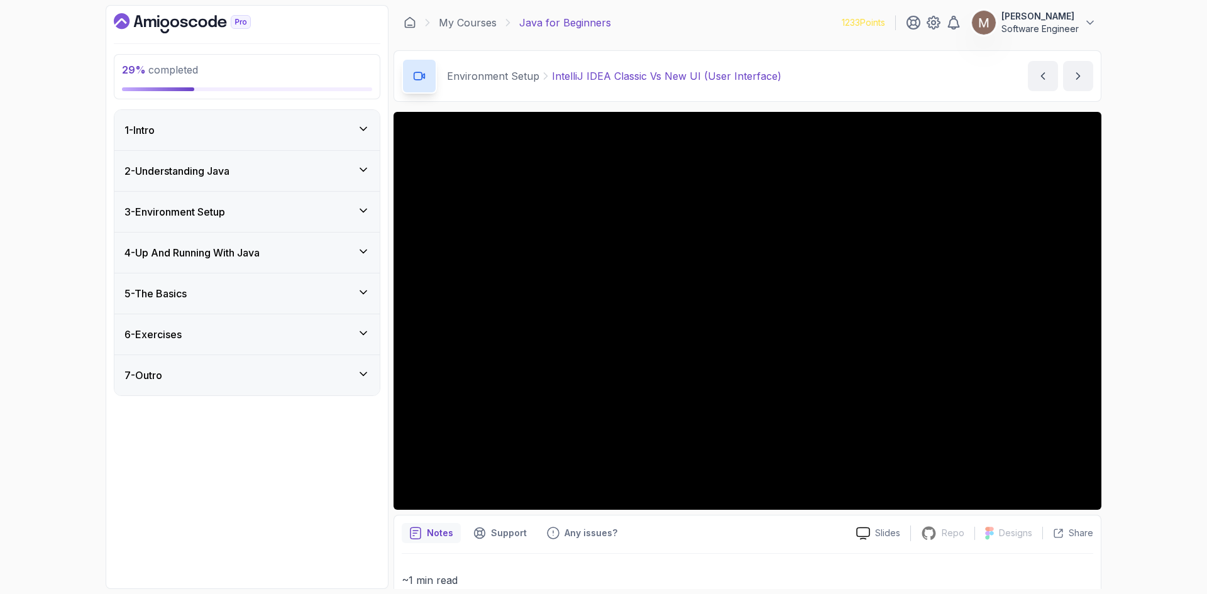
click at [279, 170] on div "2 - Understanding Java" at bounding box center [246, 170] width 245 height 15
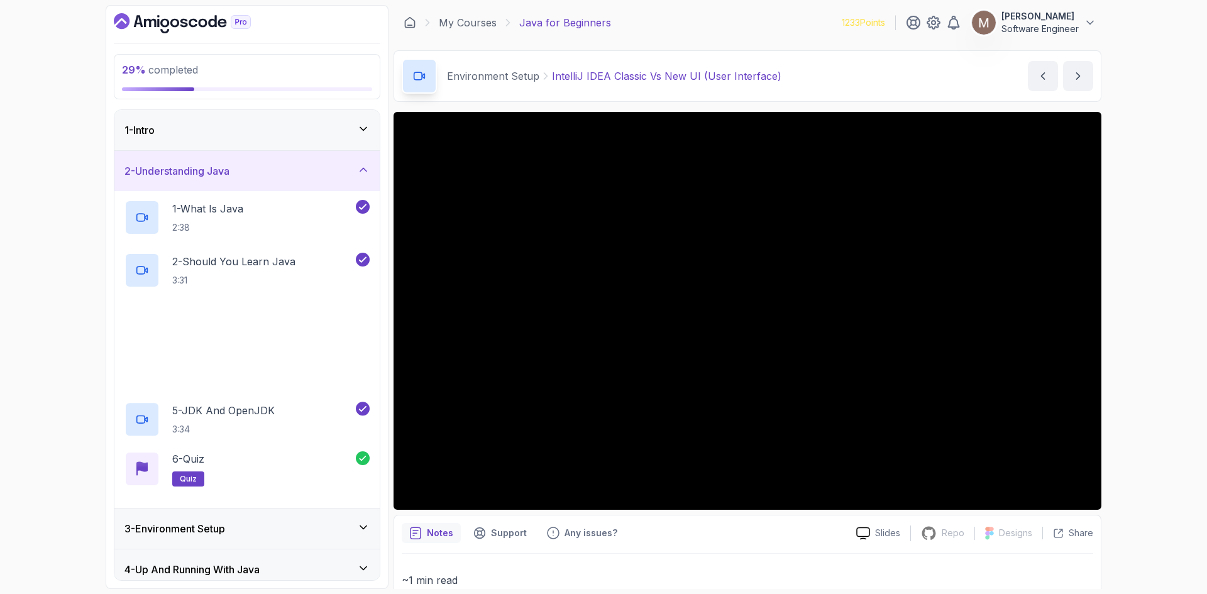
click at [279, 170] on div "2 - Understanding Java" at bounding box center [246, 170] width 245 height 15
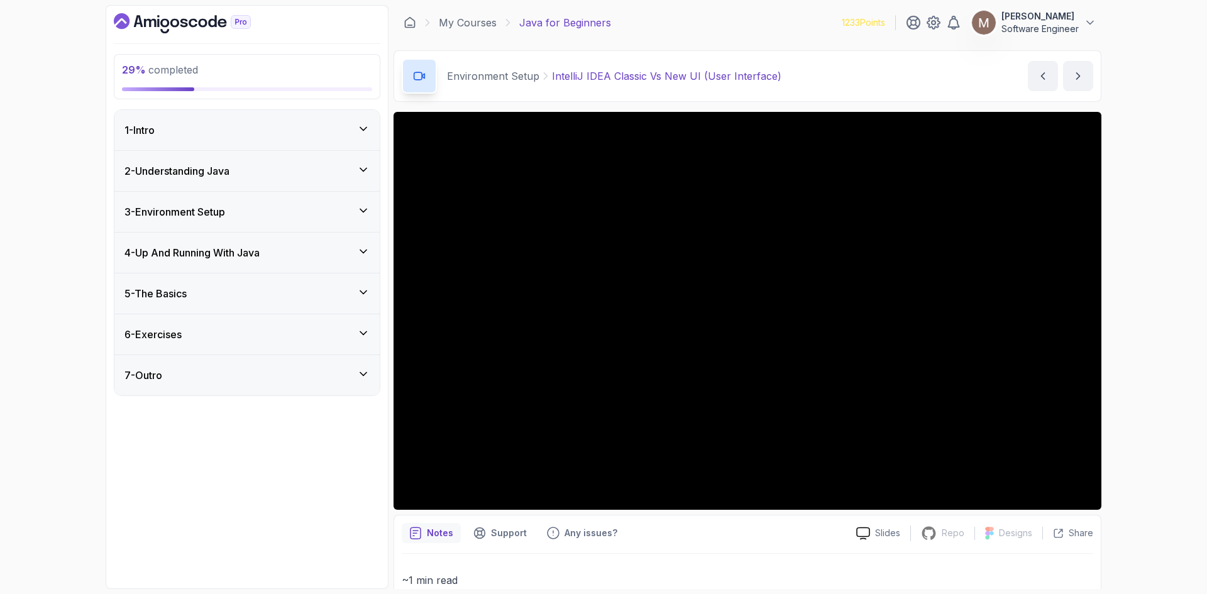
click at [269, 287] on div "5 - The Basics" at bounding box center [246, 293] width 245 height 15
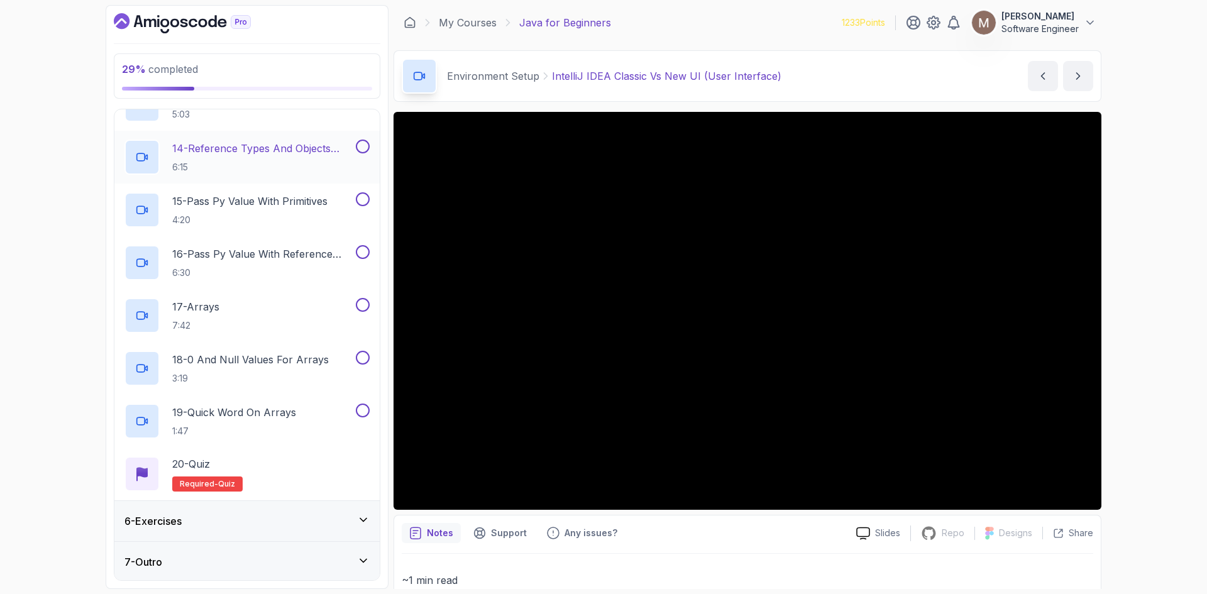
scroll to position [870, 0]
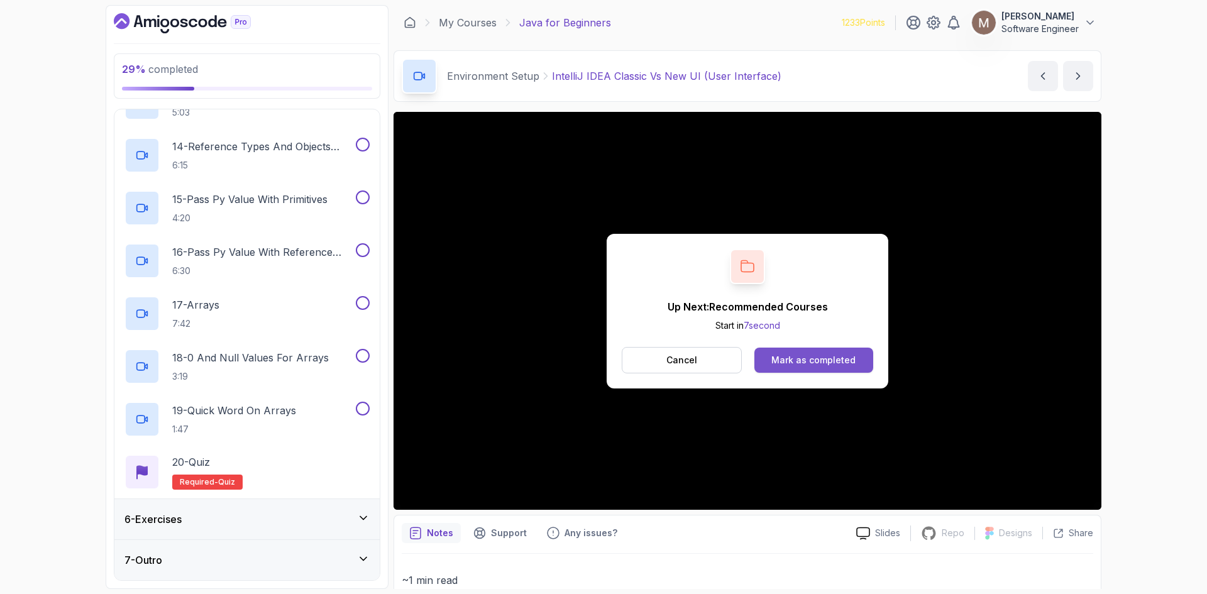
click at [789, 360] on div "Mark as completed" at bounding box center [813, 360] width 84 height 13
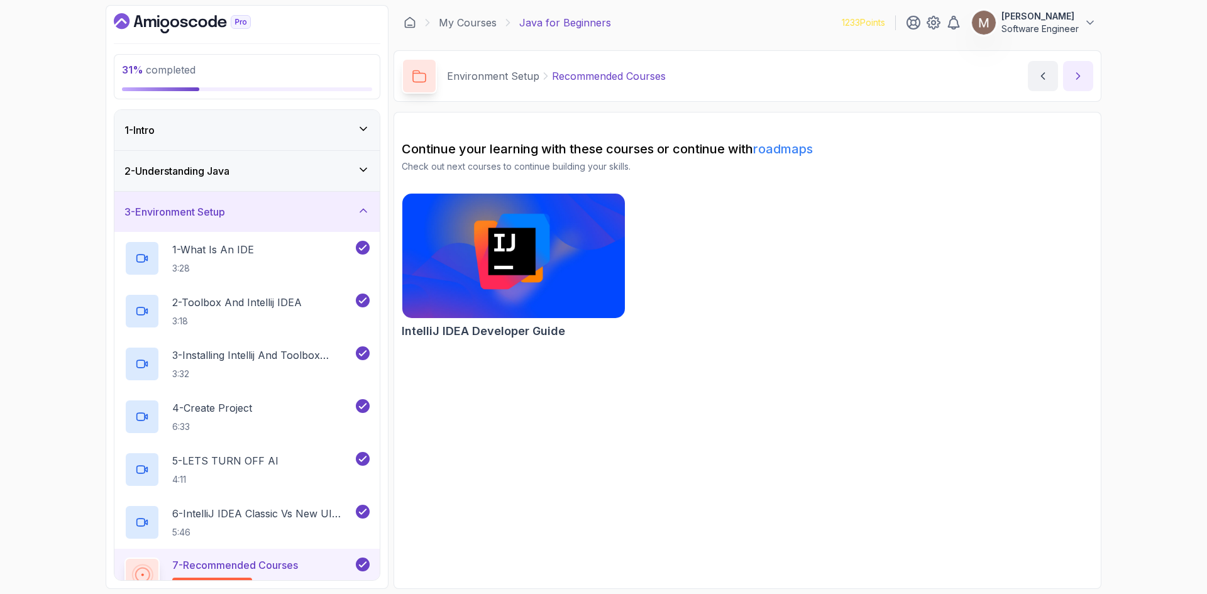
click at [965, 72] on icon "next content" at bounding box center [1078, 76] width 13 height 13
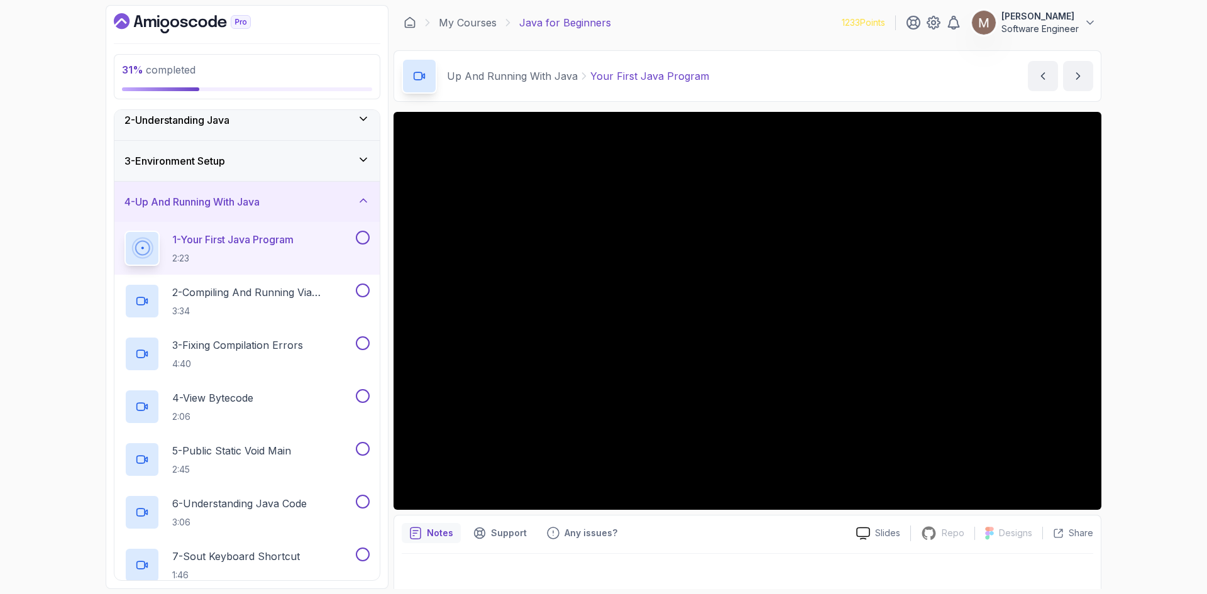
scroll to position [49, 0]
click at [297, 200] on div "4 - Up And Running With Java" at bounding box center [246, 203] width 245 height 15
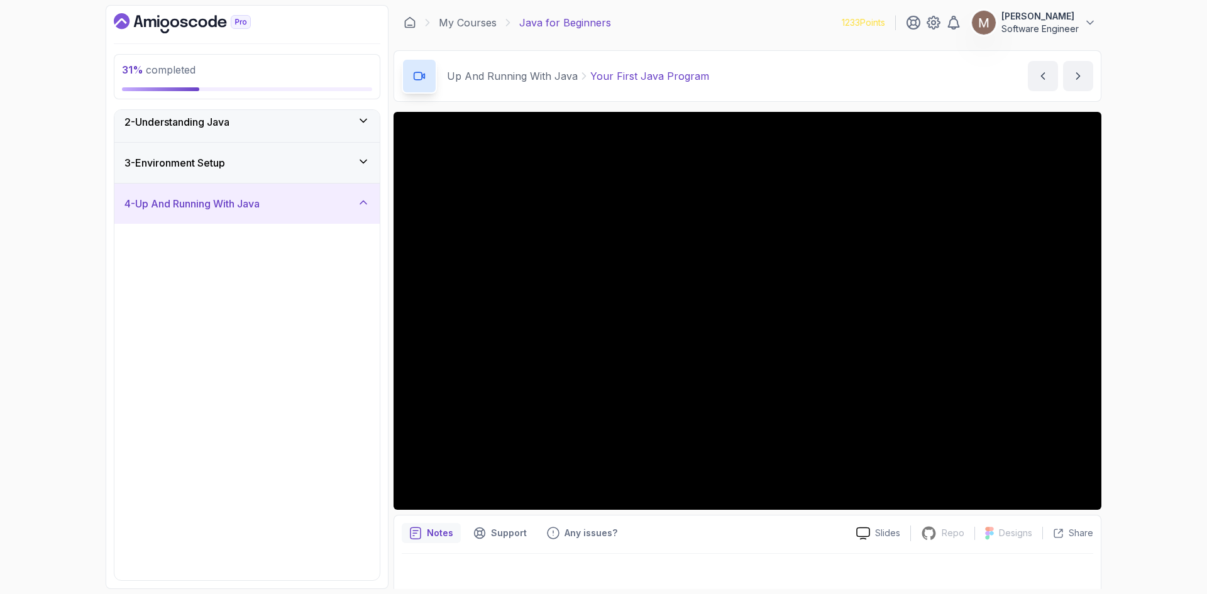
scroll to position [0, 0]
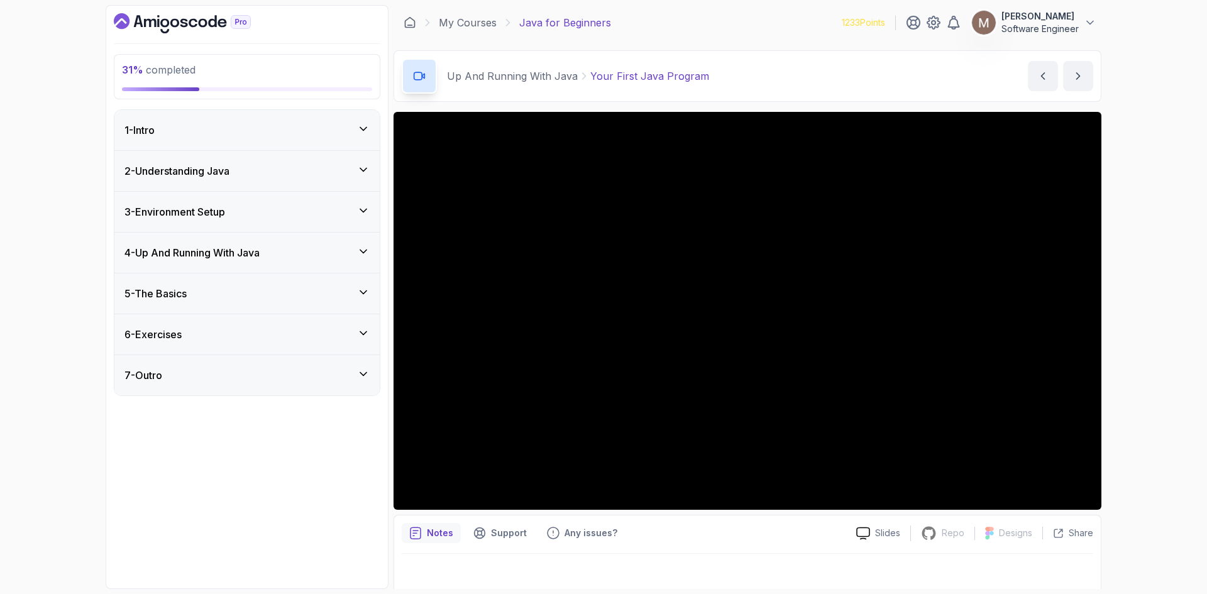
click at [291, 289] on div "5 - The Basics" at bounding box center [246, 293] width 245 height 15
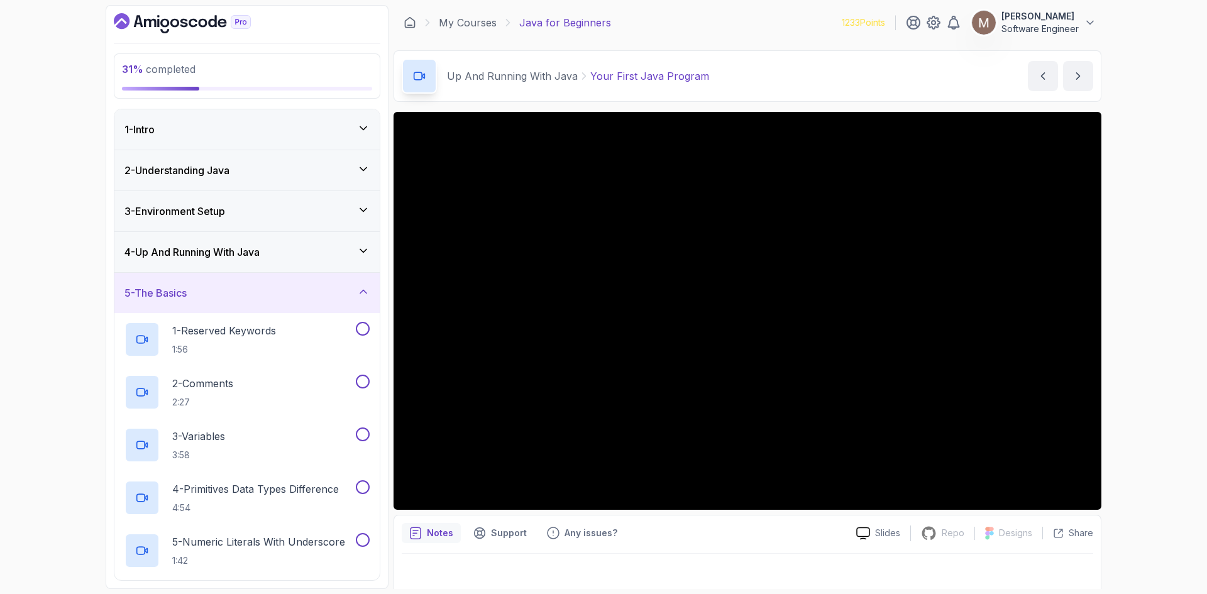
click at [291, 289] on div "5 - The Basics" at bounding box center [246, 292] width 245 height 15
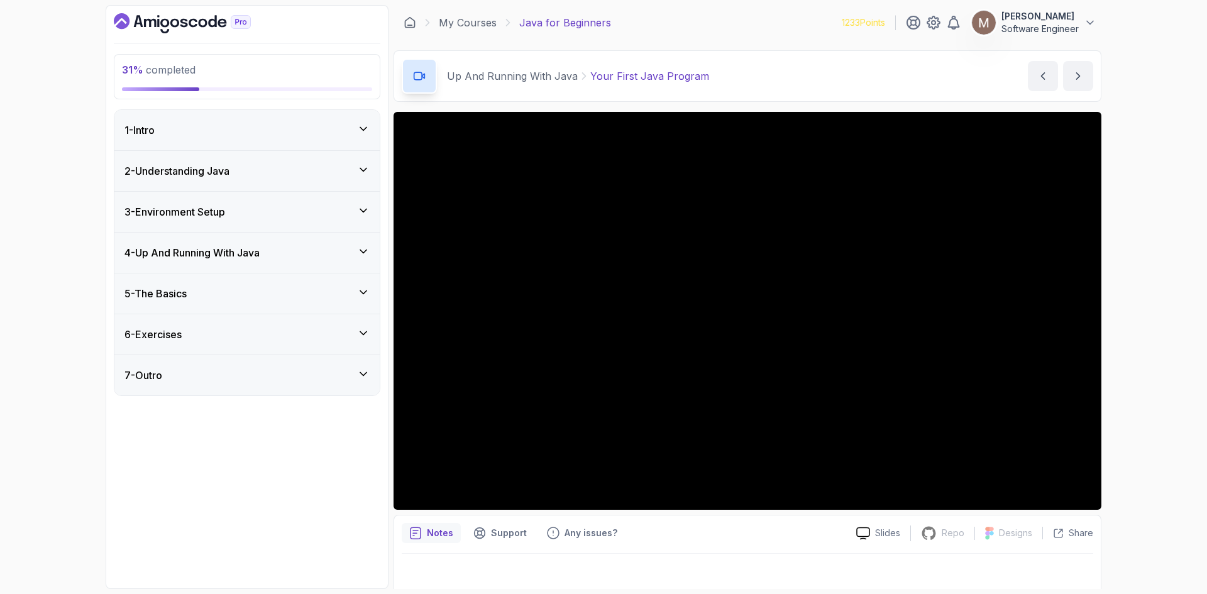
click at [278, 334] on div "6 - Exercises" at bounding box center [246, 334] width 245 height 15
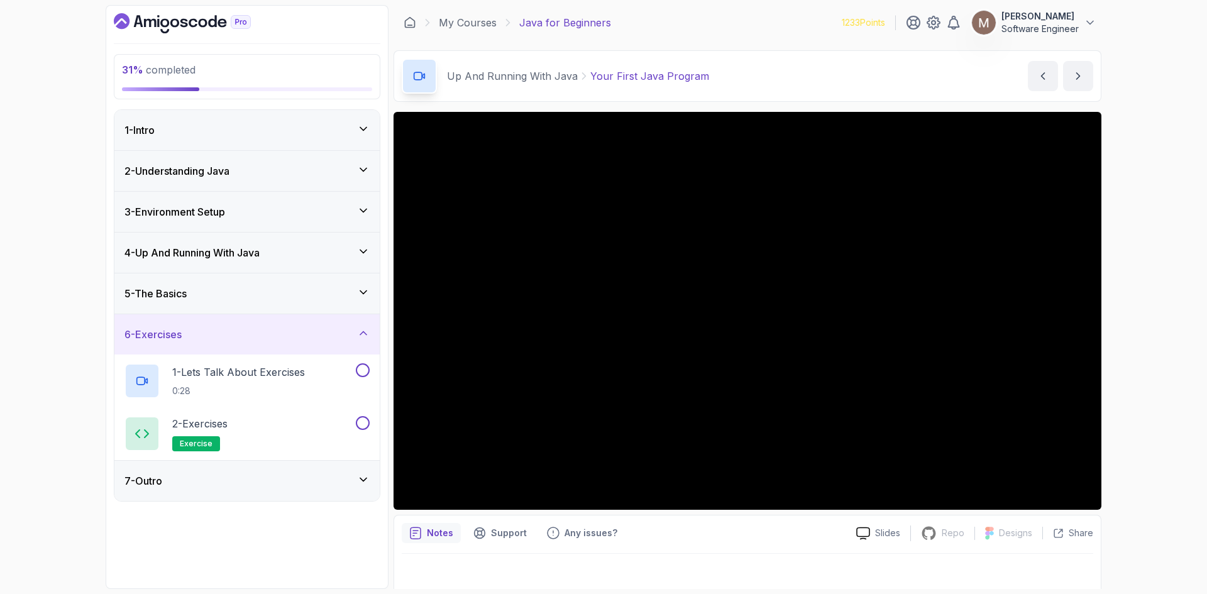
click at [278, 334] on div "6 - Exercises" at bounding box center [246, 334] width 245 height 15
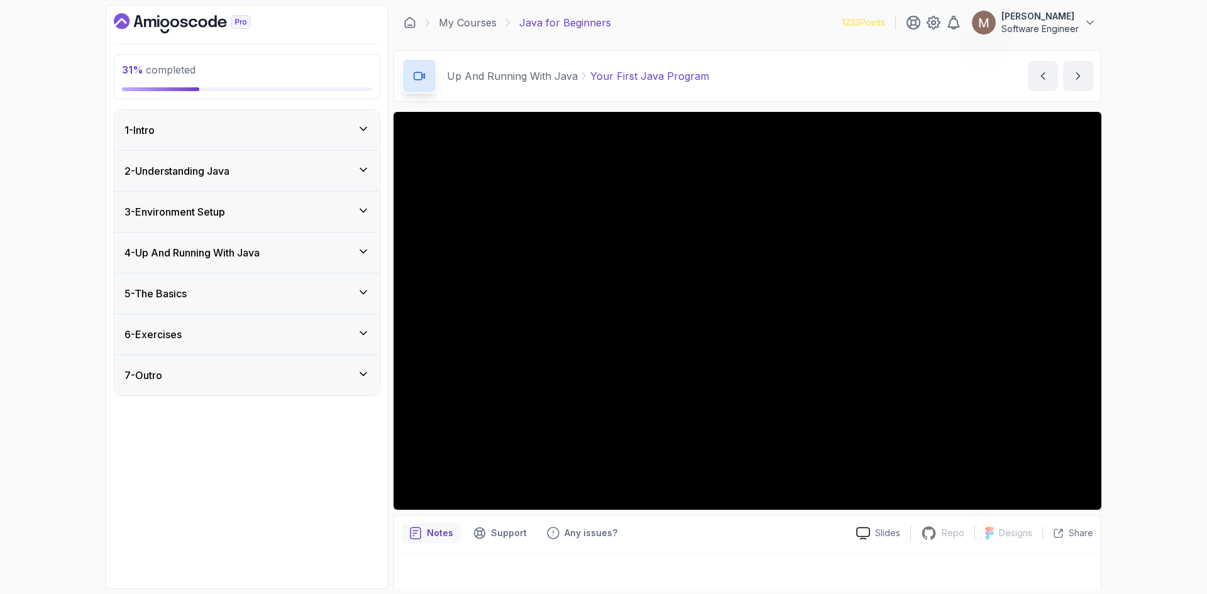
click at [275, 382] on div "7 - Outro" at bounding box center [246, 375] width 245 height 15
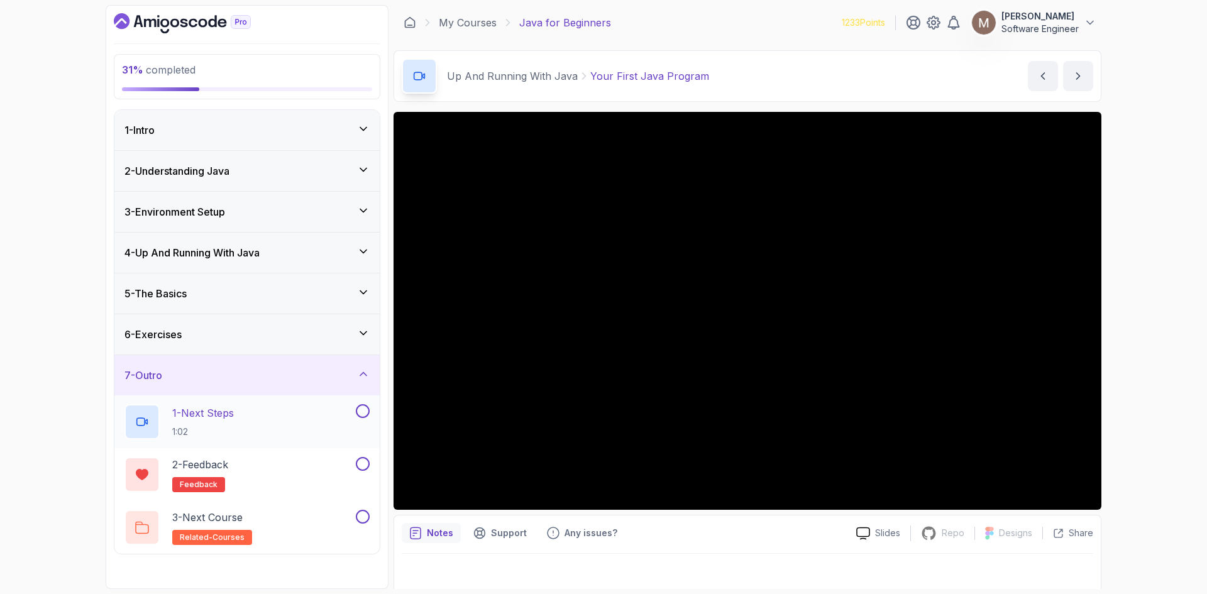
click at [269, 419] on div "1 - Next Steps 1:02" at bounding box center [238, 421] width 229 height 35
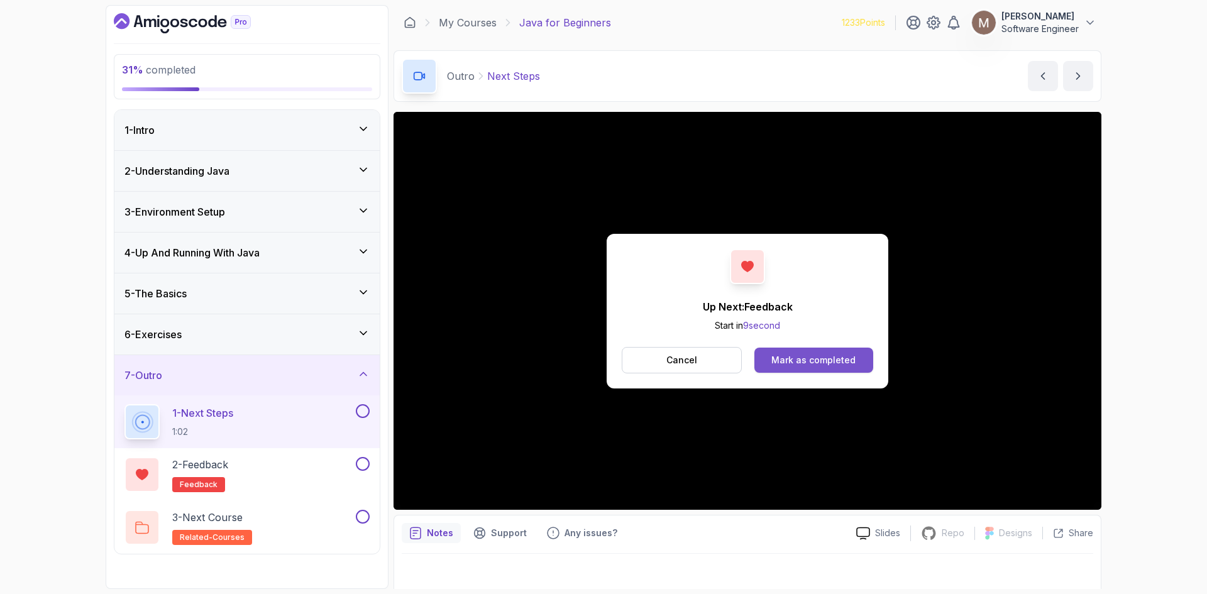
click at [838, 366] on div "Mark as completed" at bounding box center [813, 360] width 84 height 13
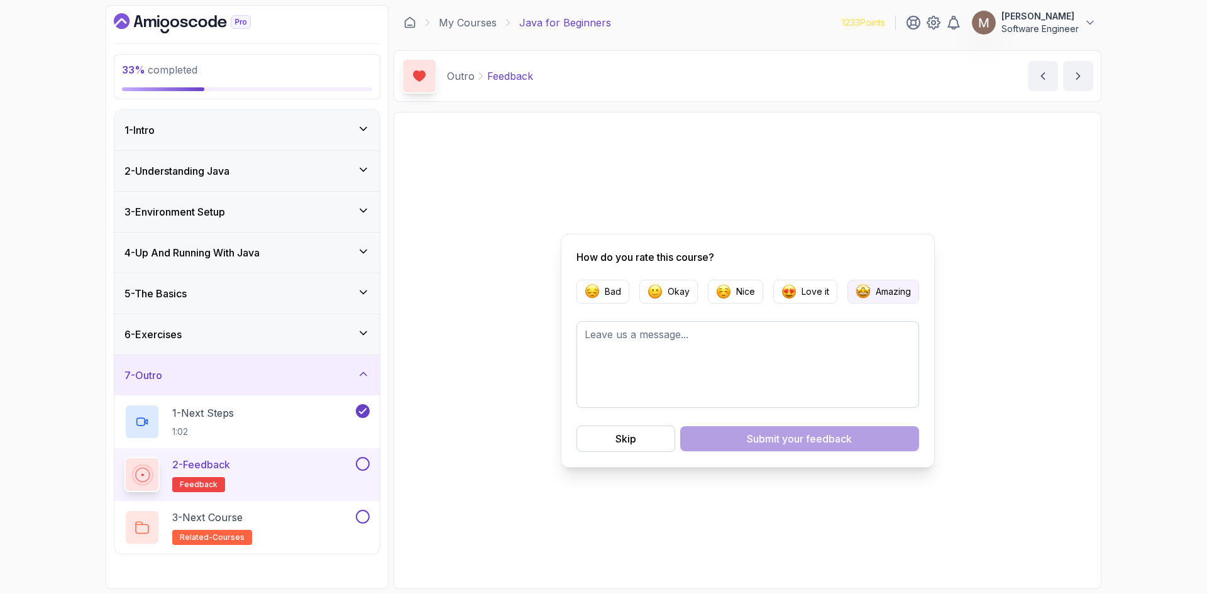
click at [877, 288] on p "Amazing" at bounding box center [892, 291] width 35 height 13
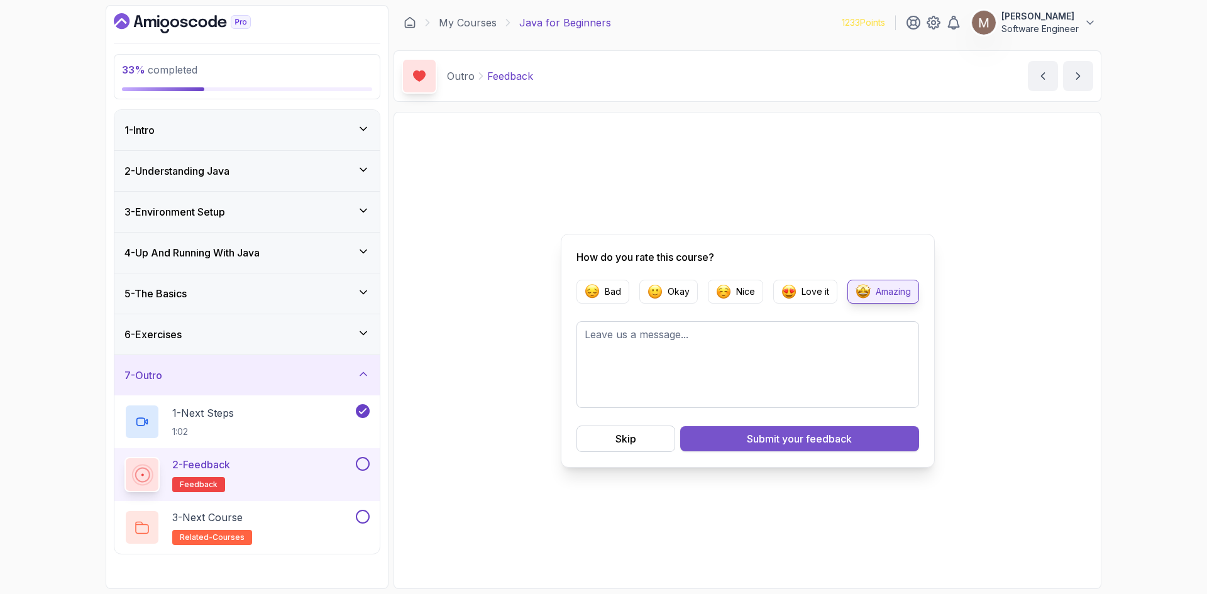
click at [816, 437] on span "your feedback" at bounding box center [817, 438] width 70 height 15
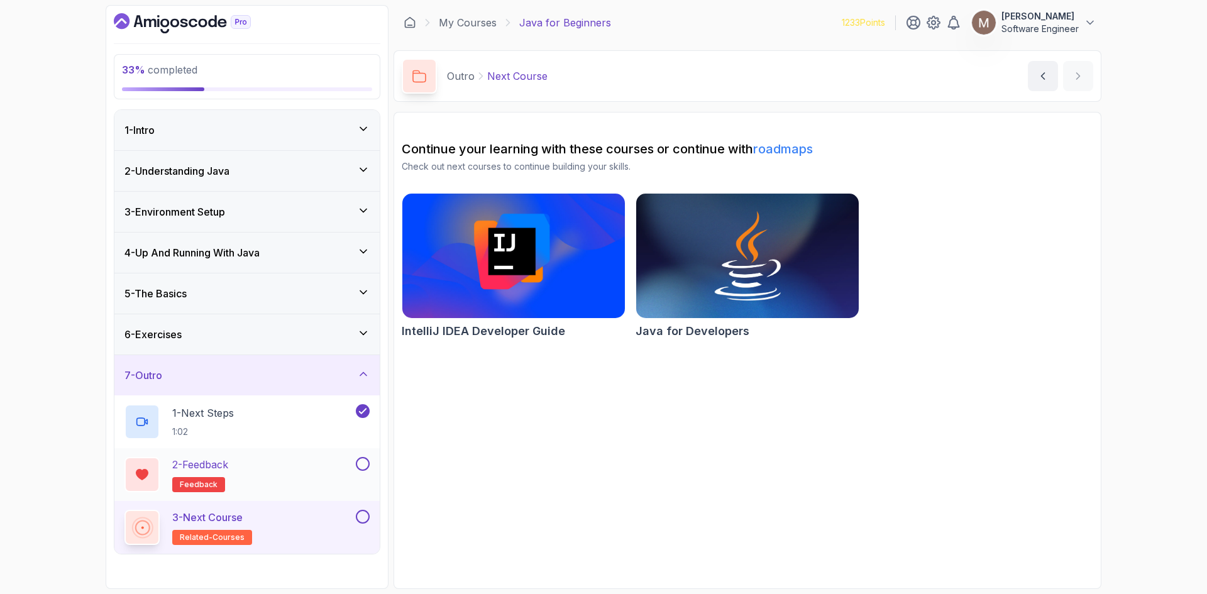
click at [364, 458] on button at bounding box center [363, 464] width 14 height 14
click at [327, 378] on div "7 - Outro" at bounding box center [246, 375] width 245 height 15
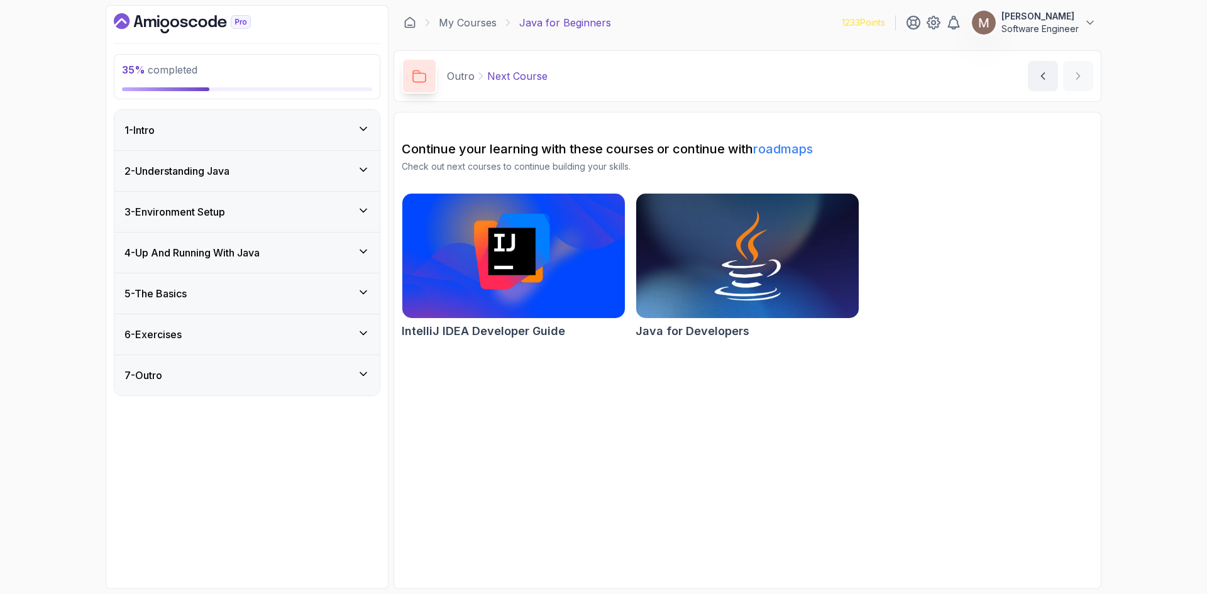
click at [327, 375] on div "7 - Outro" at bounding box center [246, 375] width 245 height 15
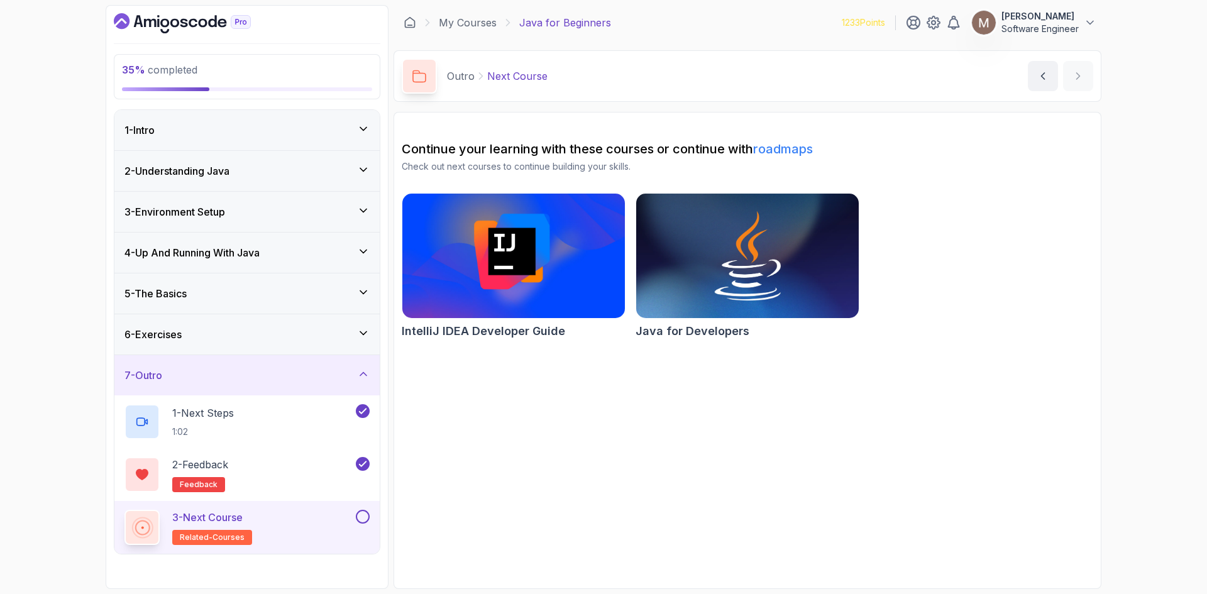
click at [327, 375] on div "7 - Outro" at bounding box center [246, 375] width 245 height 15
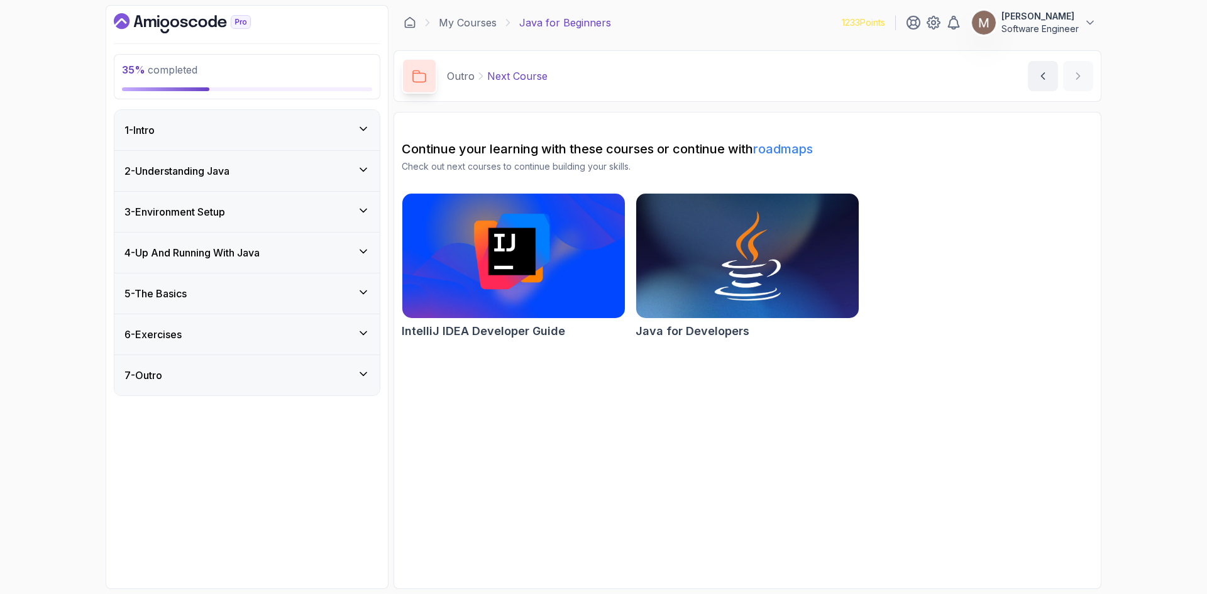
click at [322, 293] on div "5 - The Basics" at bounding box center [246, 293] width 245 height 15
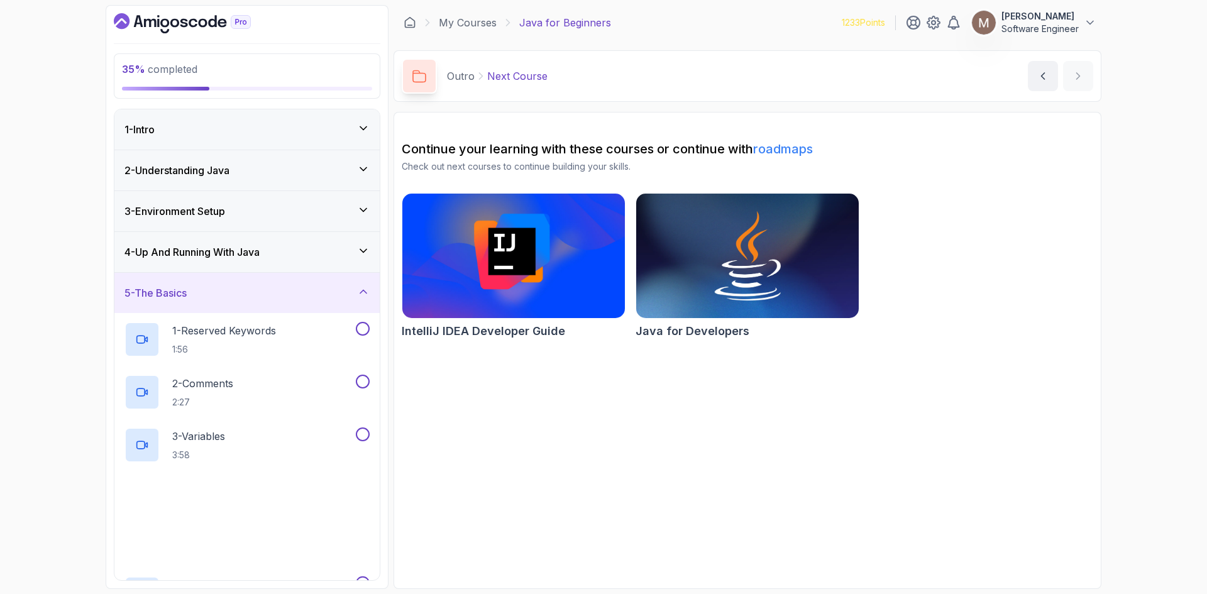
click at [322, 293] on div "5 - The Basics" at bounding box center [246, 292] width 245 height 15
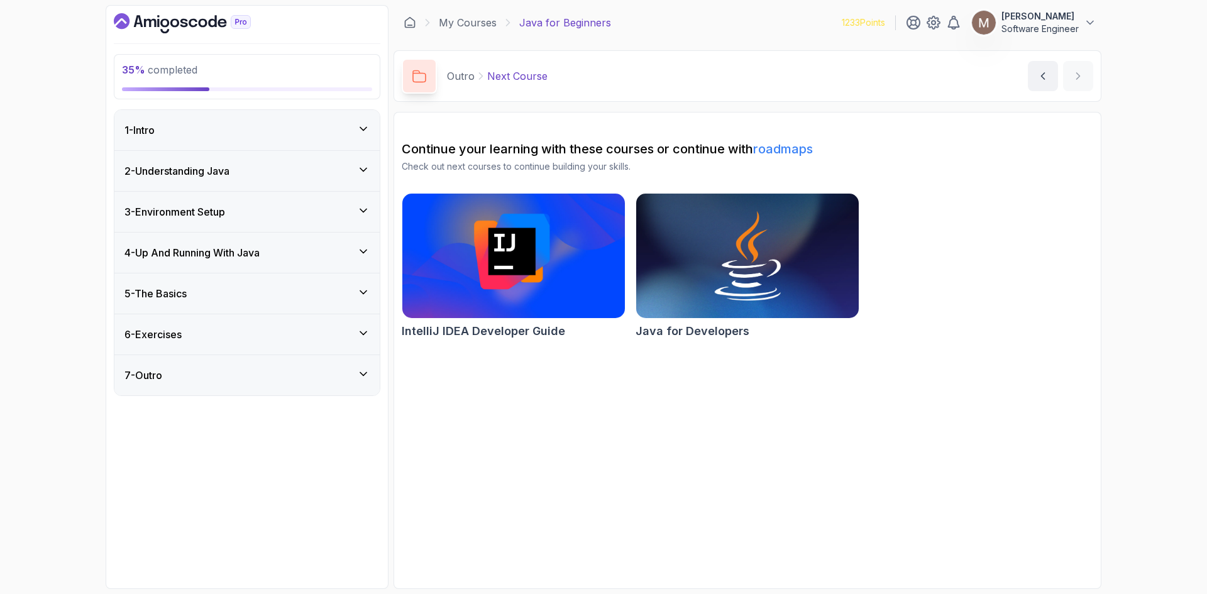
click at [325, 250] on div "4 - Up And Running With Java" at bounding box center [246, 252] width 245 height 15
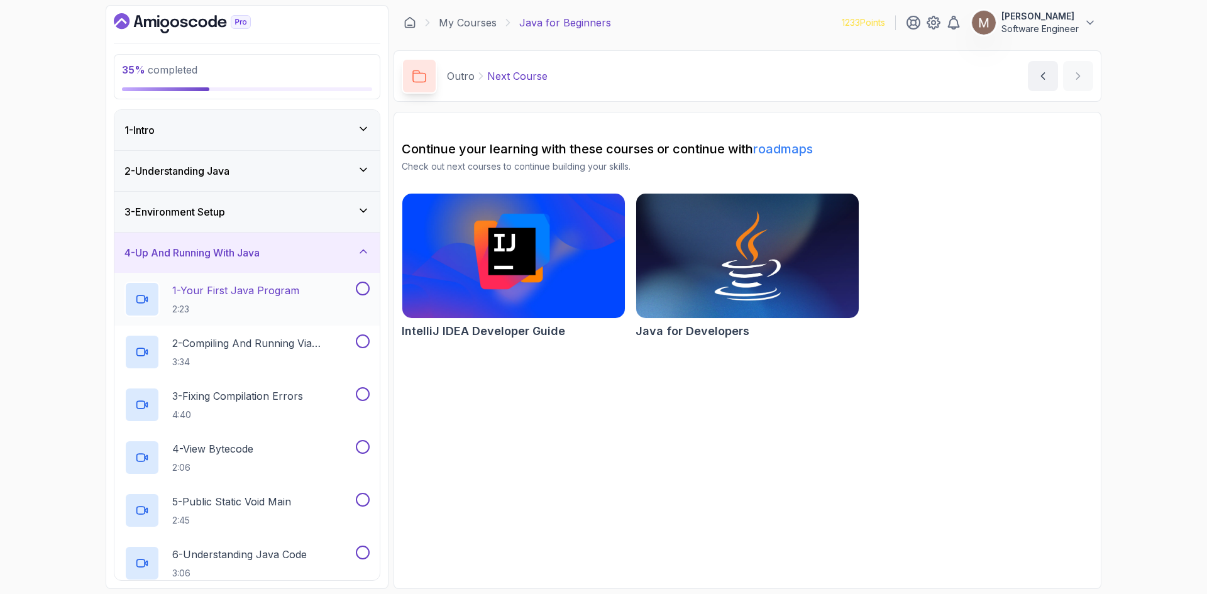
click at [291, 296] on p "1 - Your First Java Program" at bounding box center [235, 290] width 127 height 15
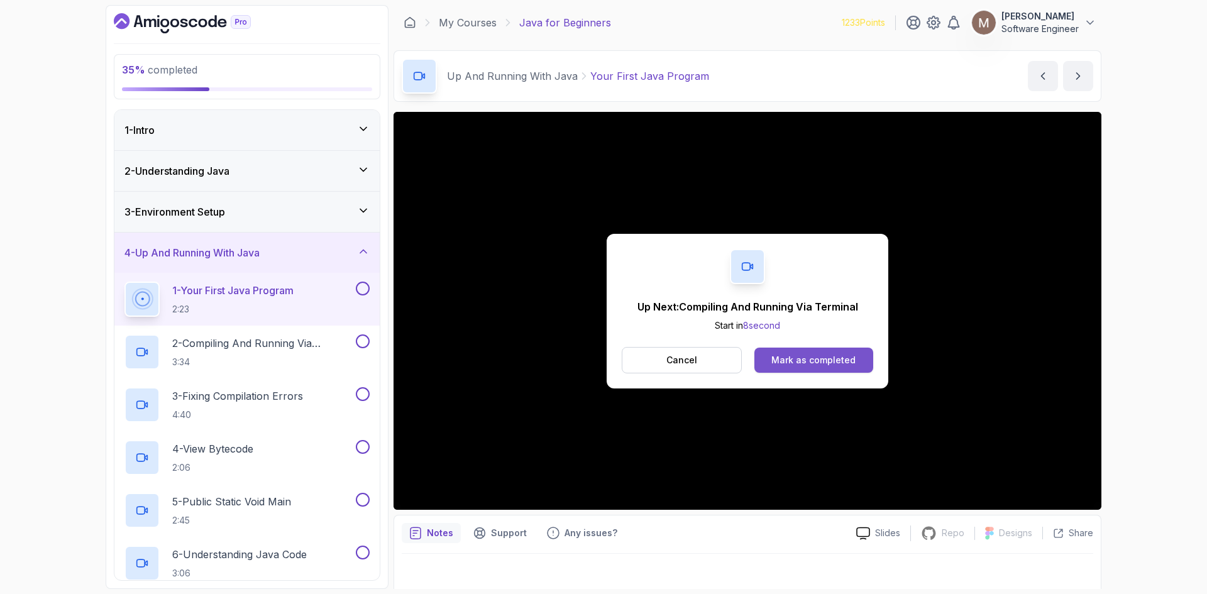
click at [787, 357] on div "Mark as completed" at bounding box center [813, 360] width 84 height 13
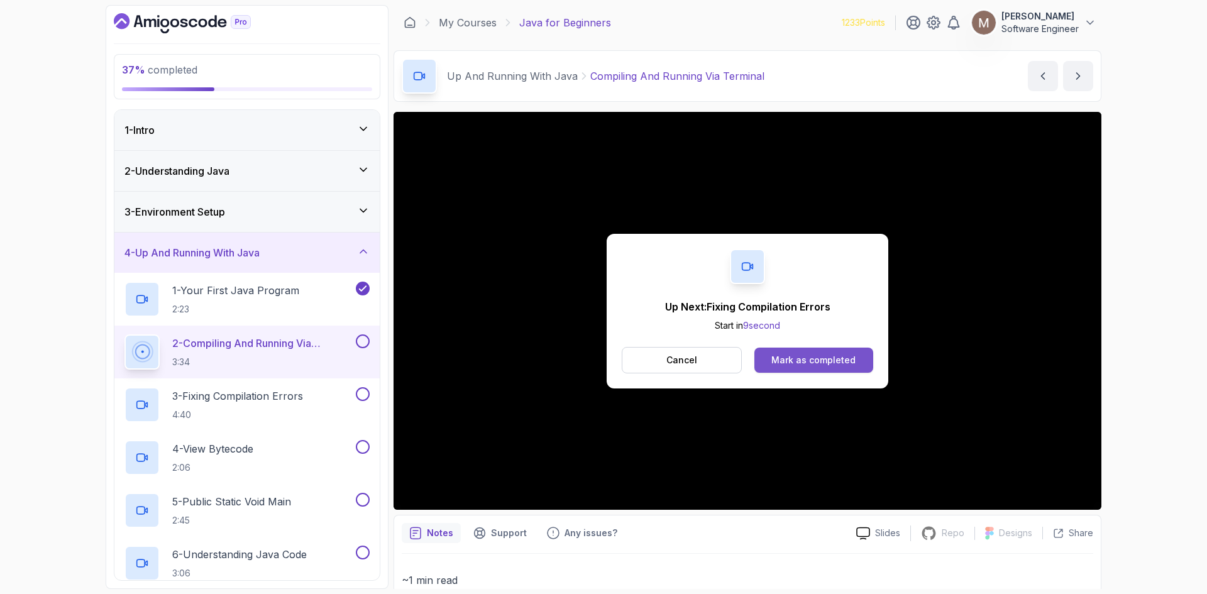
click at [814, 358] on div "Mark as completed" at bounding box center [813, 360] width 84 height 13
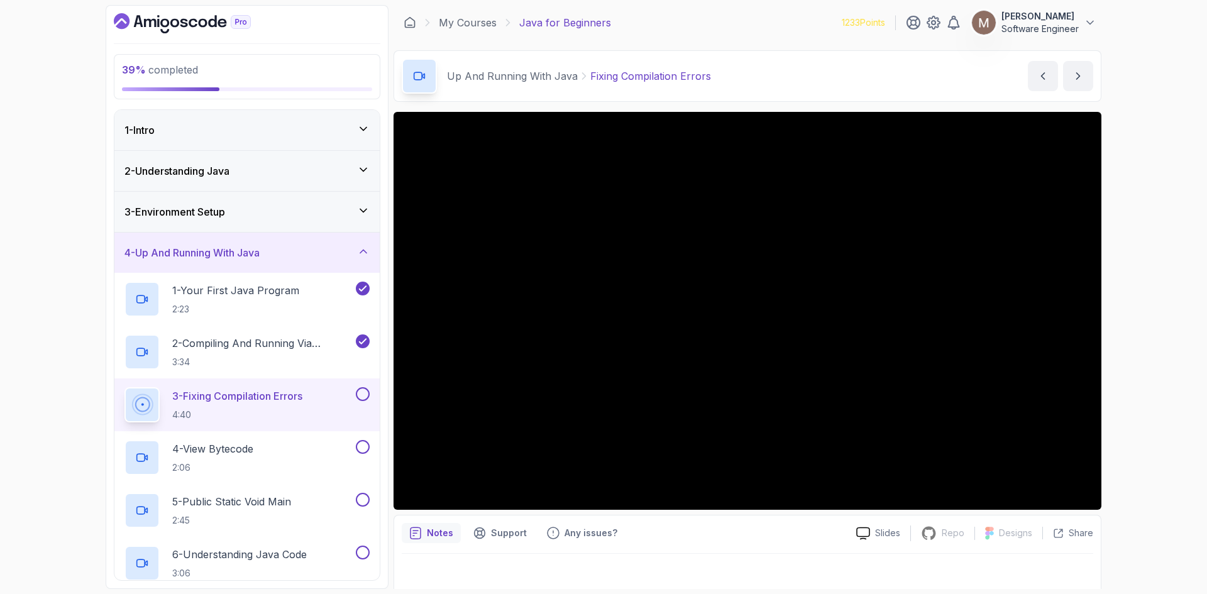
click at [313, 246] on div "4 - Up And Running With Java" at bounding box center [246, 252] width 245 height 15
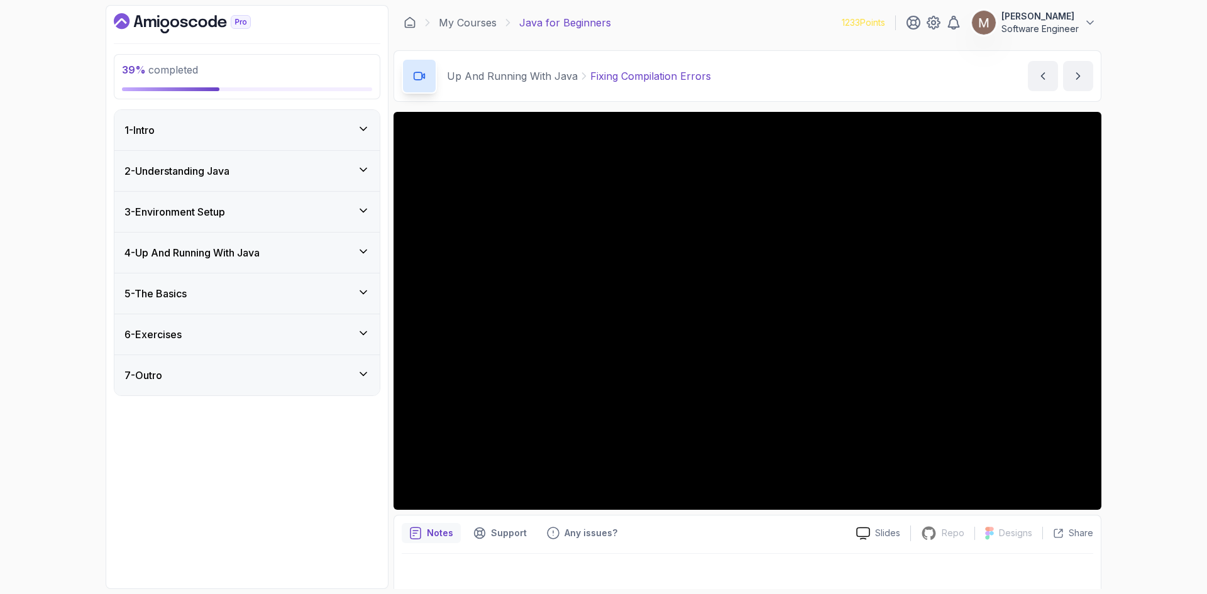
click at [288, 370] on div "7 - Outro" at bounding box center [246, 375] width 245 height 15
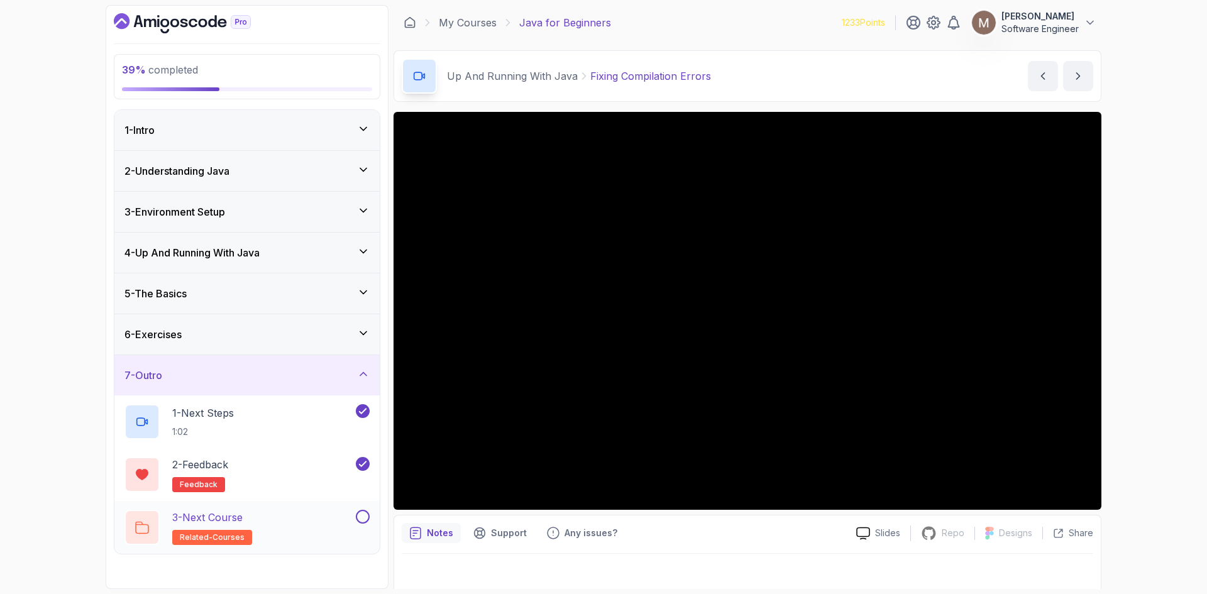
click at [277, 458] on div "3 - Next Course related-courses" at bounding box center [238, 527] width 229 height 35
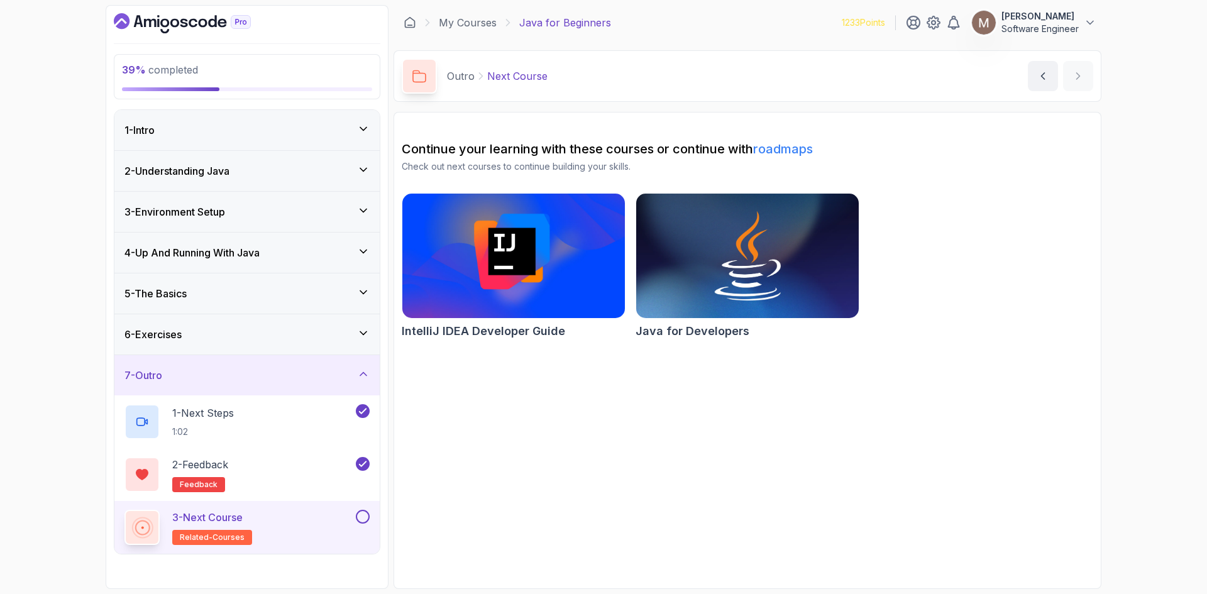
click at [361, 458] on button at bounding box center [363, 517] width 14 height 14
click at [281, 211] on div "3 - Environment Setup" at bounding box center [246, 211] width 245 height 15
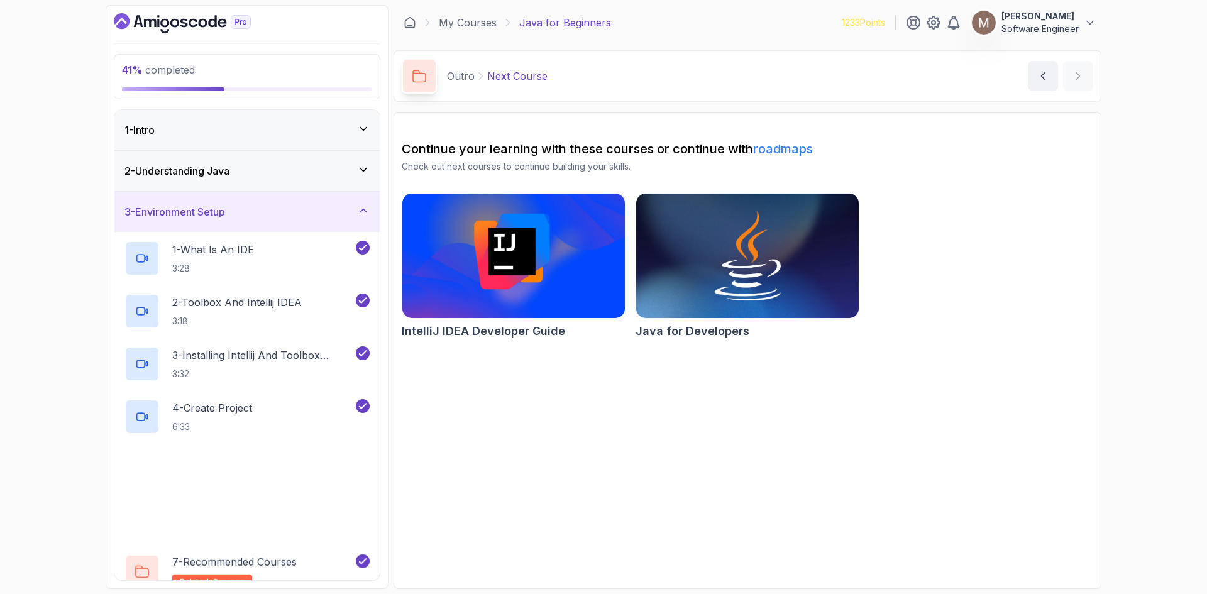
click at [281, 211] on div "3 - Environment Setup" at bounding box center [246, 211] width 245 height 15
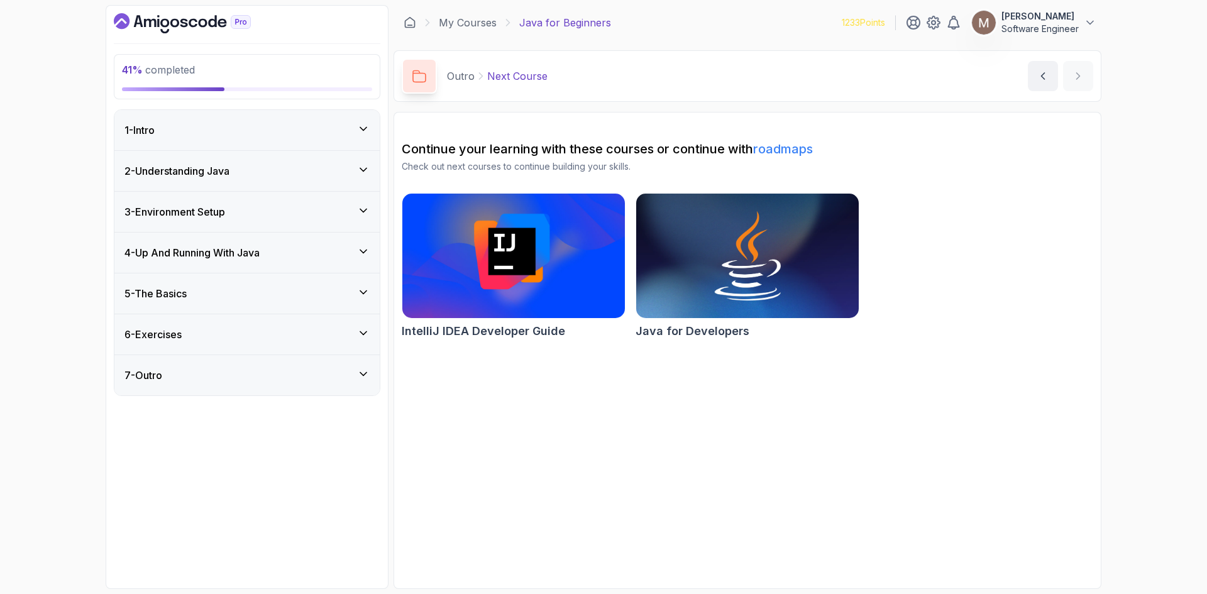
click at [275, 248] on div "4 - Up And Running With Java" at bounding box center [246, 252] width 245 height 15
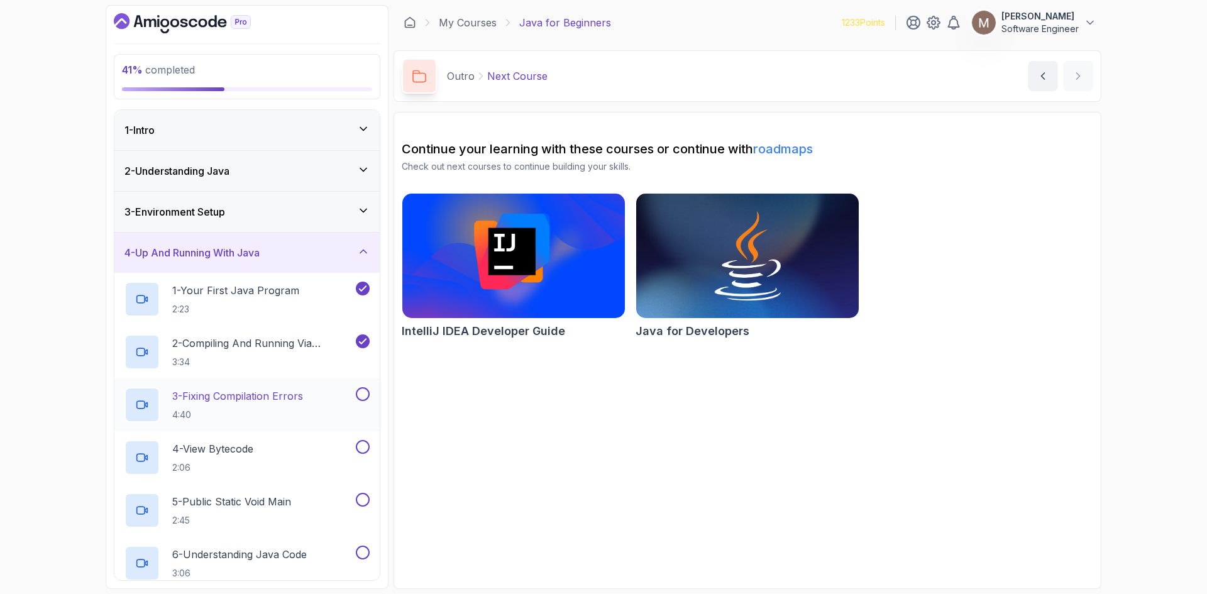
click at [272, 393] on p "3 - Fixing Compilation Errors" at bounding box center [237, 395] width 131 height 15
